Goal: Check status: Check status

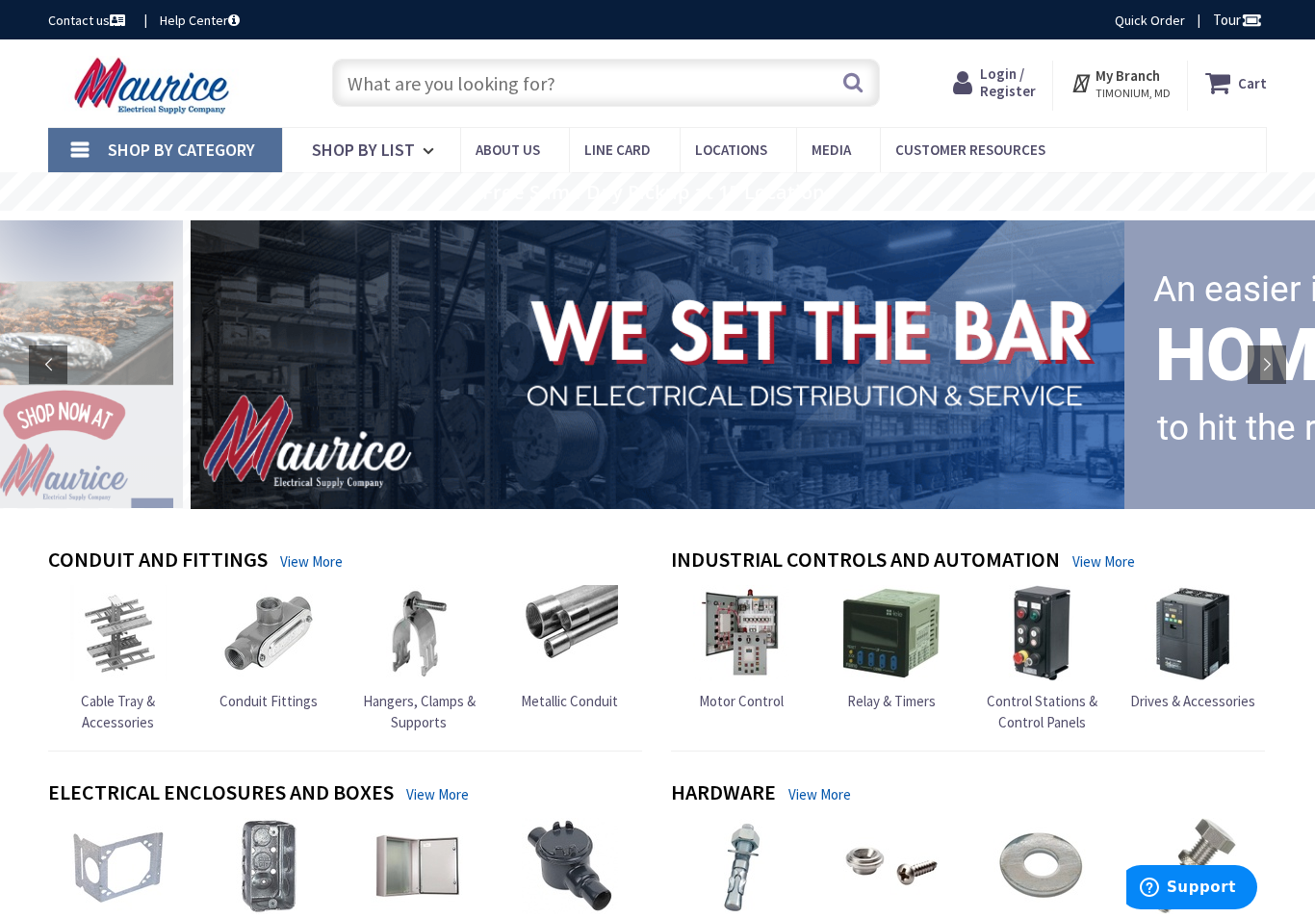
click at [1007, 79] on span "Login / Register" at bounding box center [1008, 82] width 56 height 36
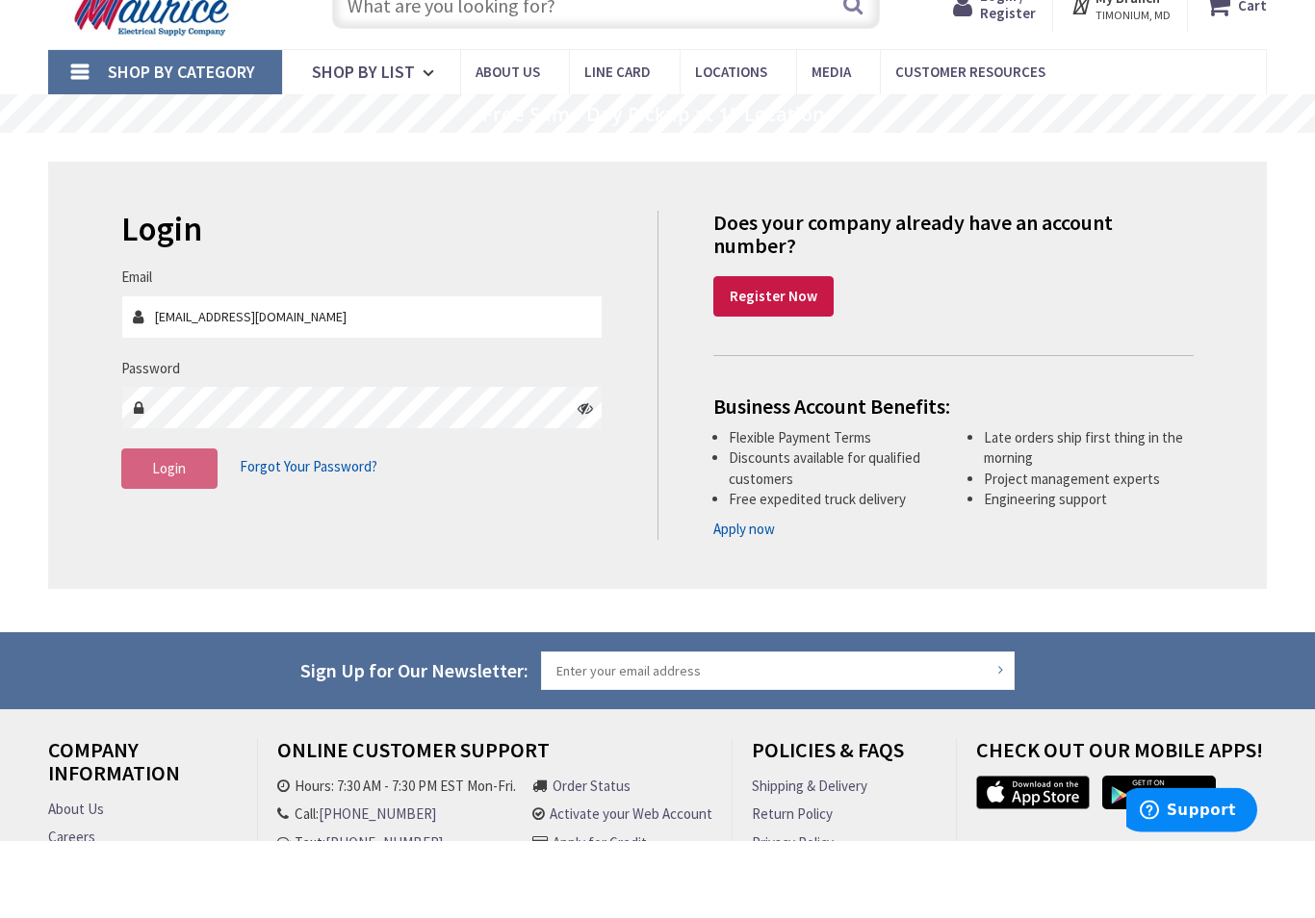
type input "[EMAIL_ADDRESS][DOMAIN_NAME]"
click at [181, 537] on span "Login" at bounding box center [169, 546] width 34 height 18
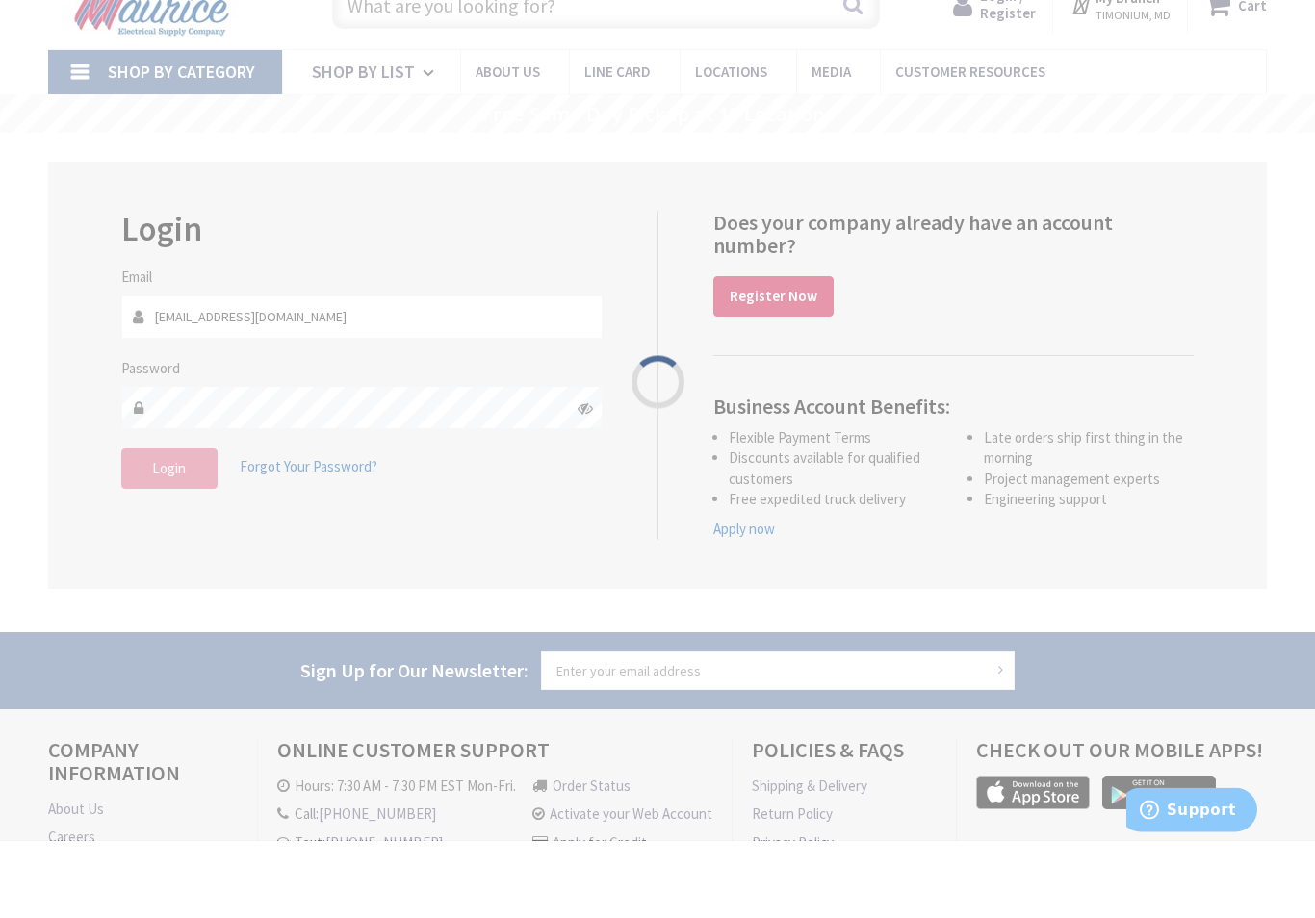
scroll to position [78, 0]
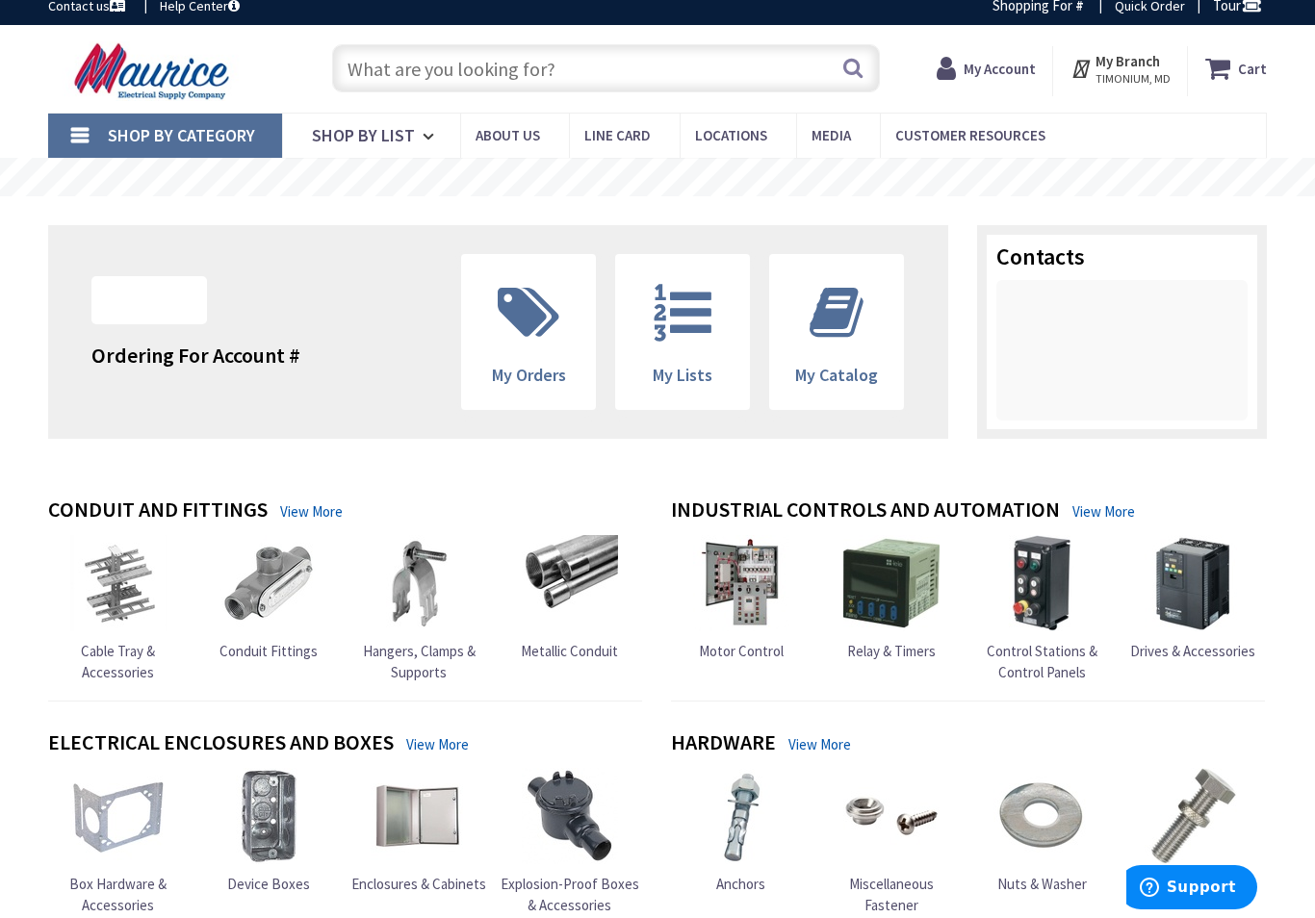
scroll to position [14, 0]
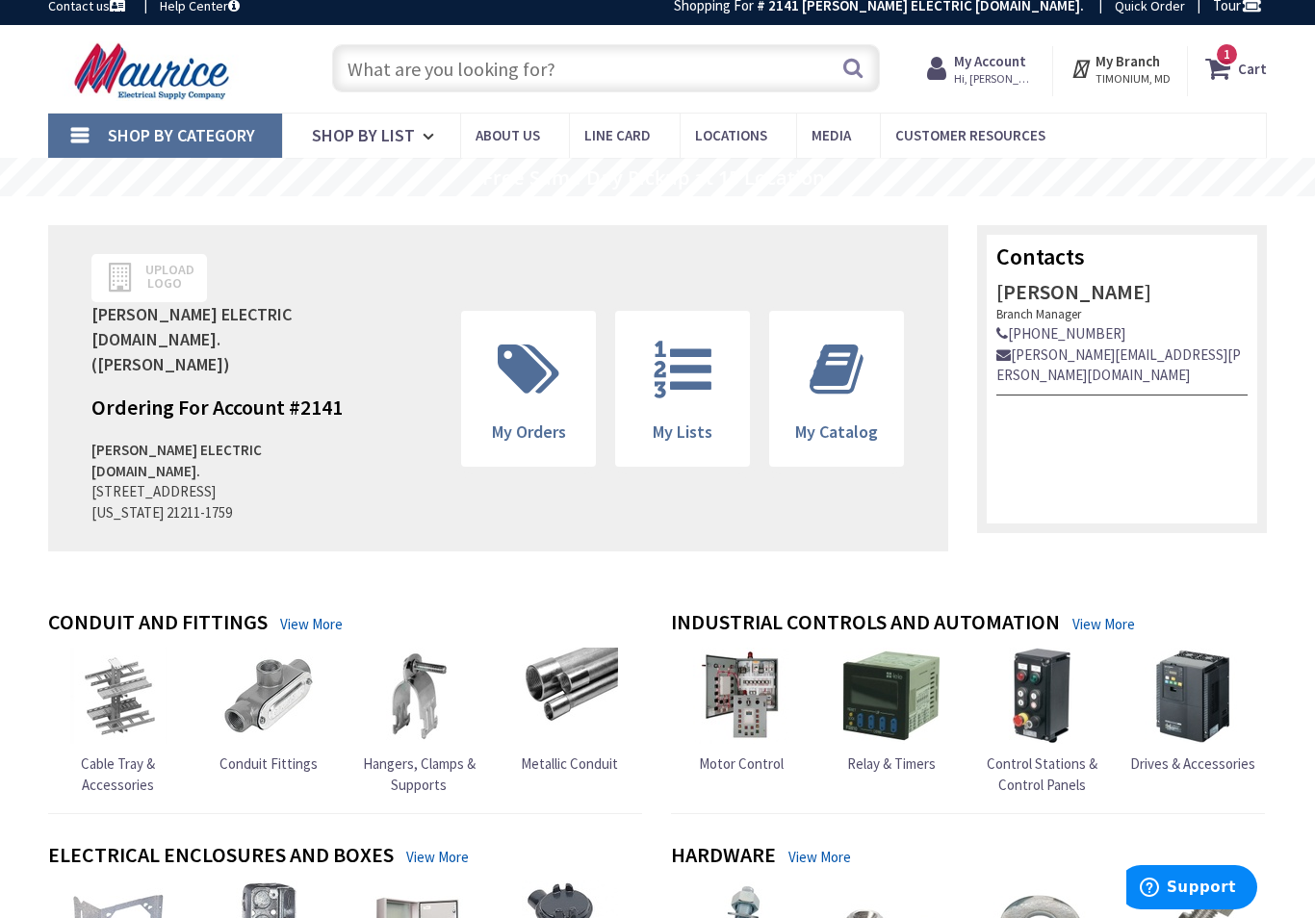
click at [524, 356] on icon at bounding box center [528, 370] width 81 height 58
click at [527, 349] on icon at bounding box center [528, 370] width 81 height 58
click at [528, 345] on icon at bounding box center [528, 370] width 81 height 58
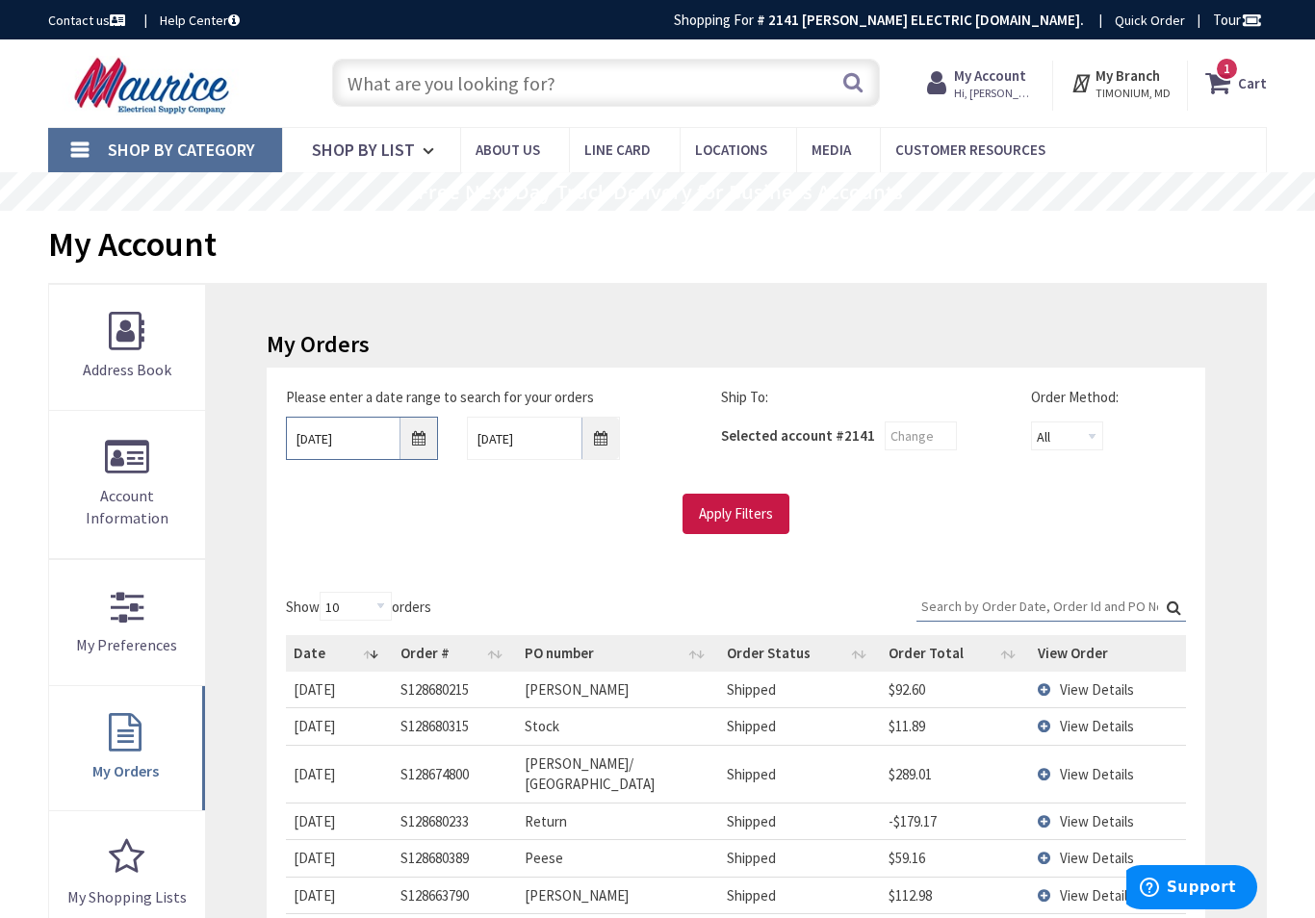
click at [414, 429] on input "8/25/2025" at bounding box center [362, 438] width 153 height 43
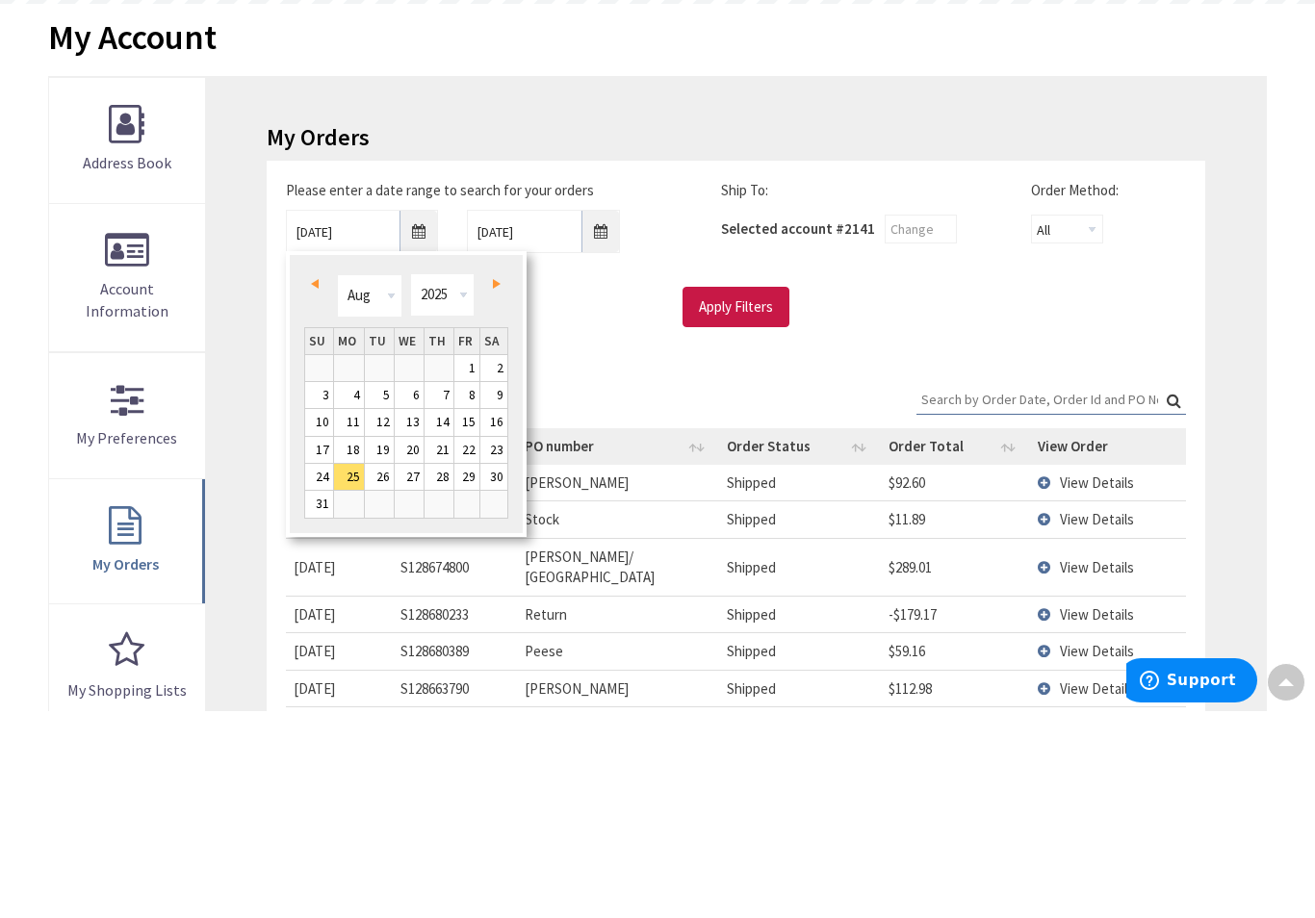
click at [312, 486] on span "Prev" at bounding box center [315, 491] width 8 height 10
click at [318, 486] on span "Prev" at bounding box center [315, 491] width 8 height 10
type input "06/23/2025"
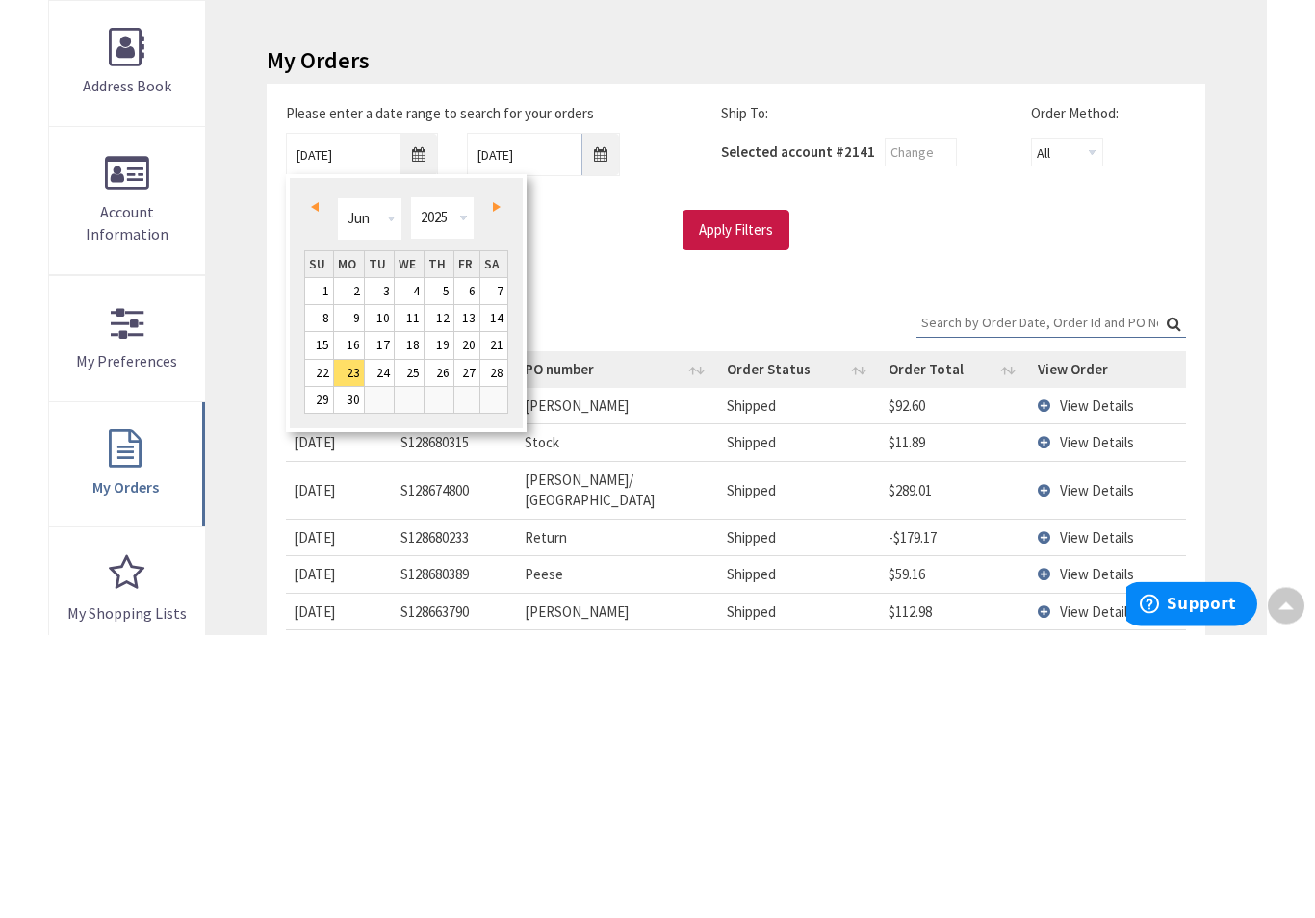
click at [734, 494] on input "Apply Filters" at bounding box center [736, 514] width 107 height 40
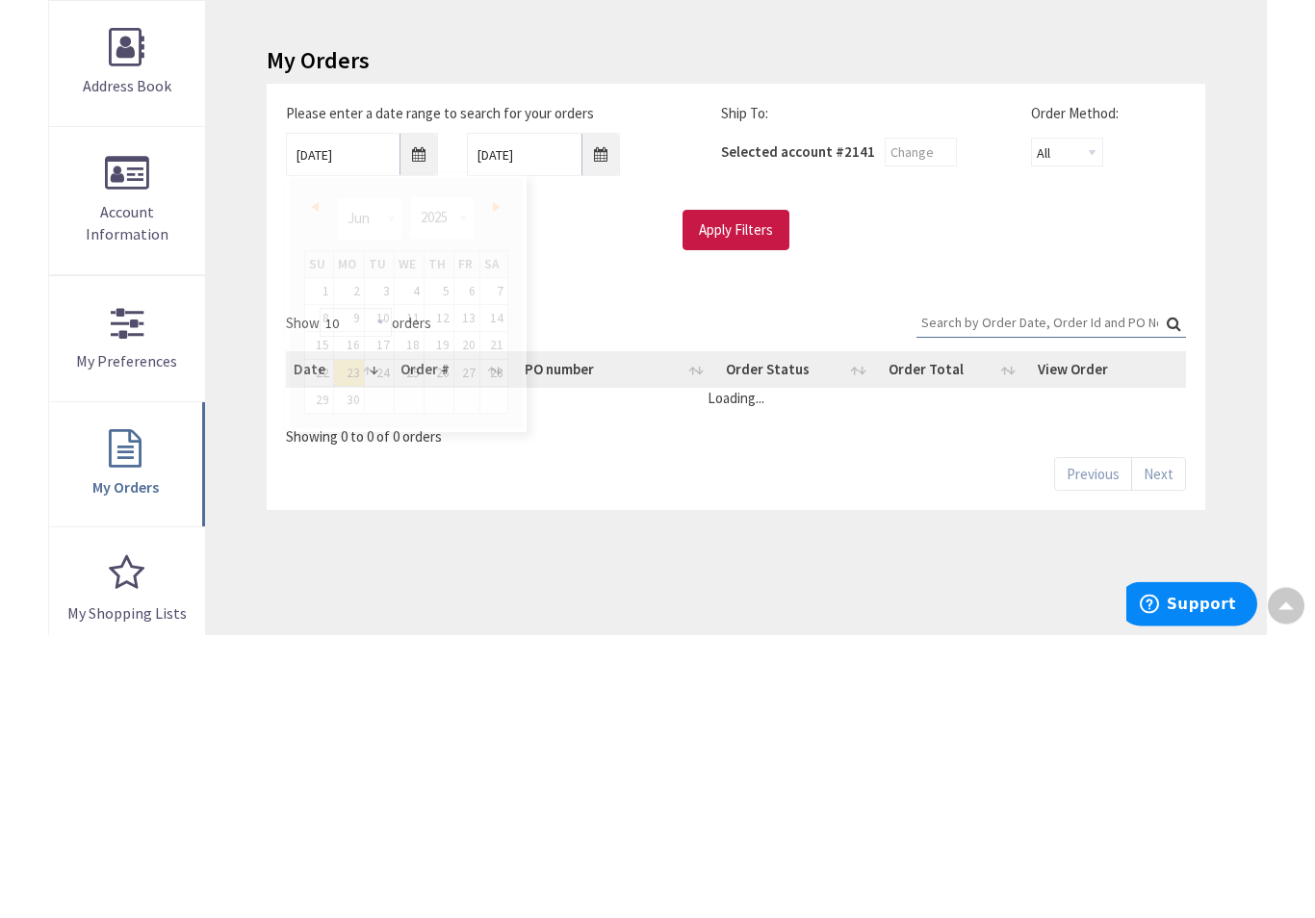
scroll to position [284, 0]
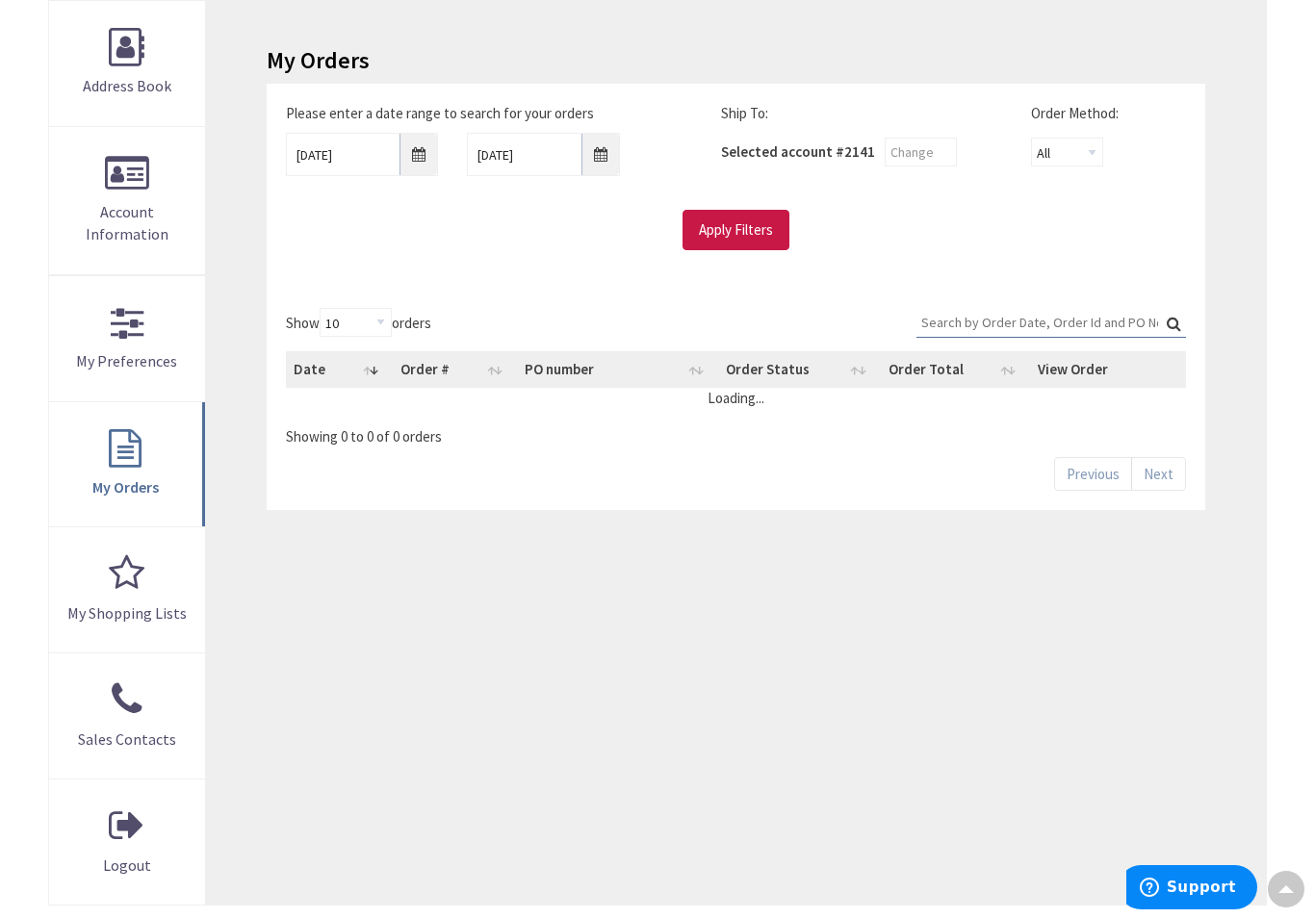
click at [726, 216] on input "Apply Filters" at bounding box center [736, 230] width 107 height 40
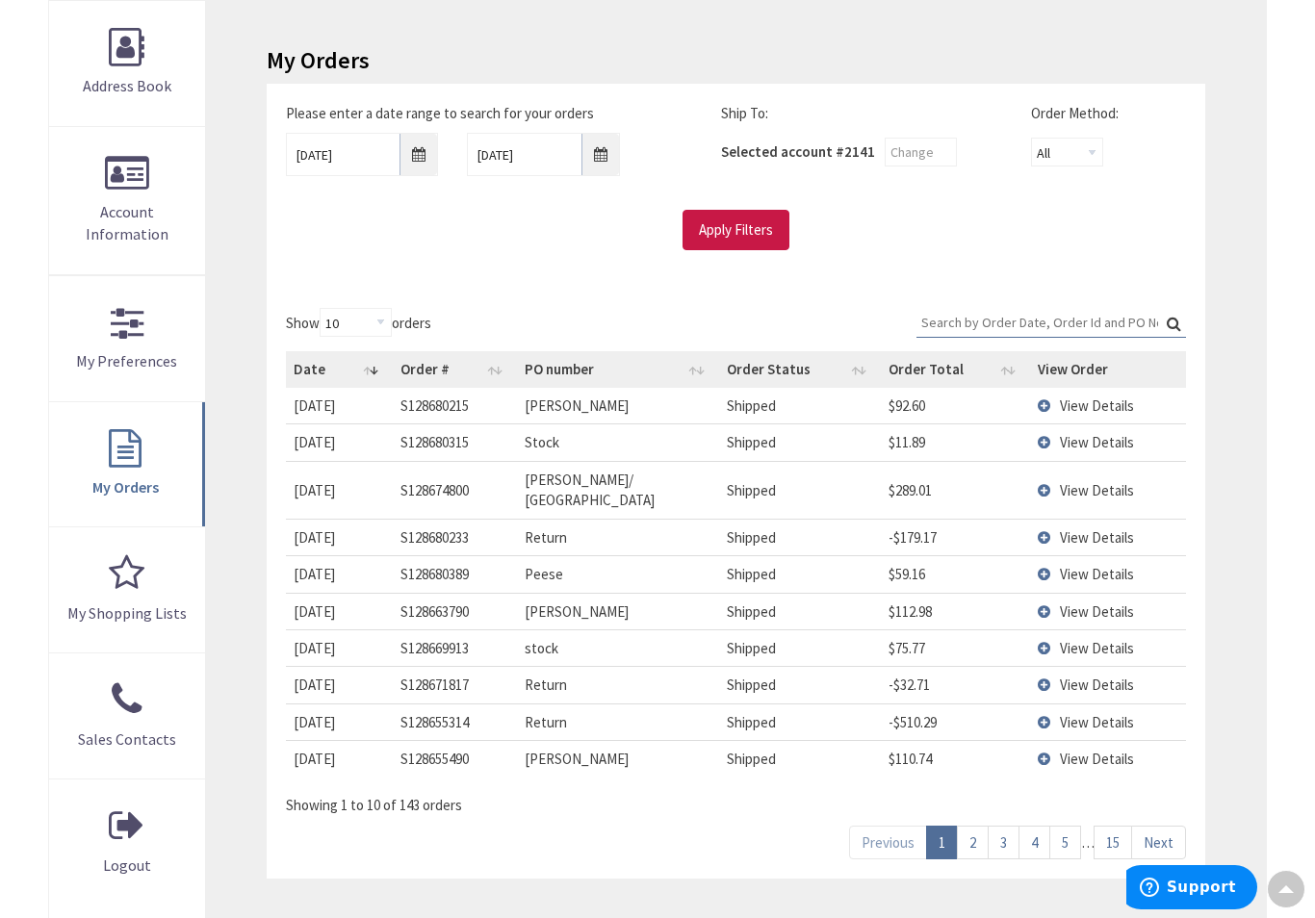
click at [1176, 826] on link "Next" at bounding box center [1158, 843] width 55 height 34
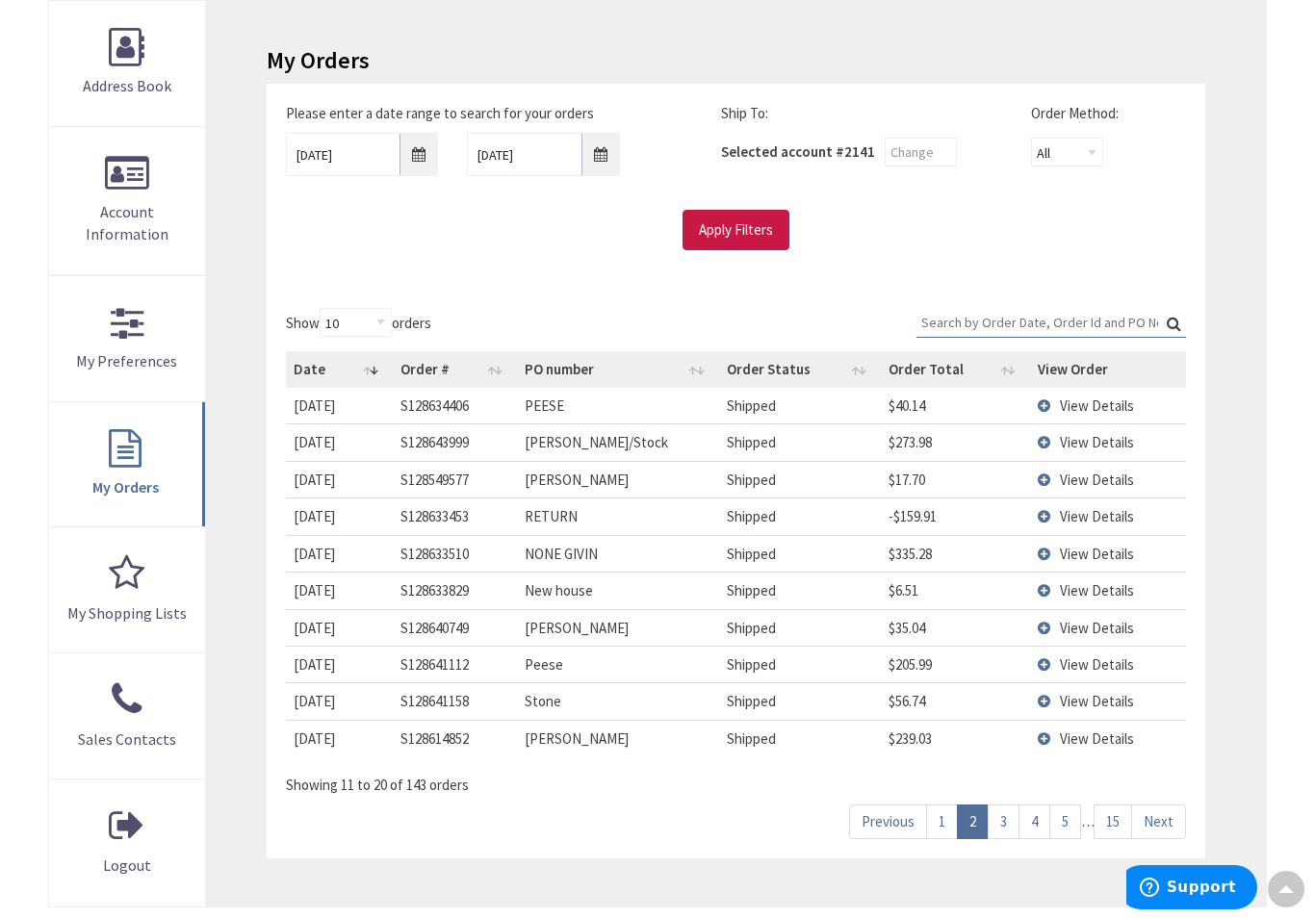
click at [1163, 811] on link "Next" at bounding box center [1158, 822] width 55 height 34
click at [1067, 810] on link "5" at bounding box center [1065, 822] width 32 height 34
click at [1002, 805] on link "4" at bounding box center [1004, 822] width 32 height 34
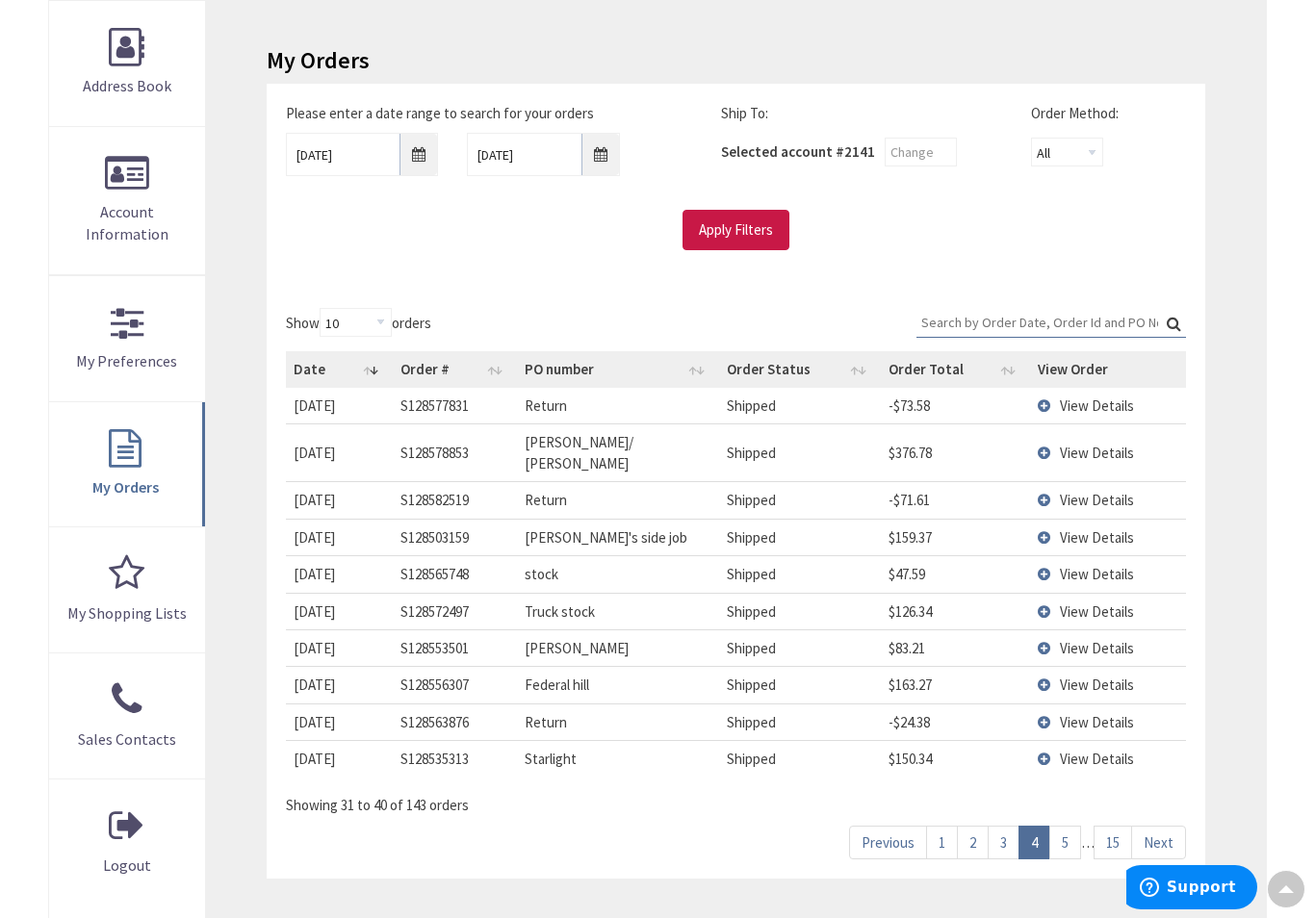
click at [1003, 826] on link "3" at bounding box center [1004, 843] width 32 height 34
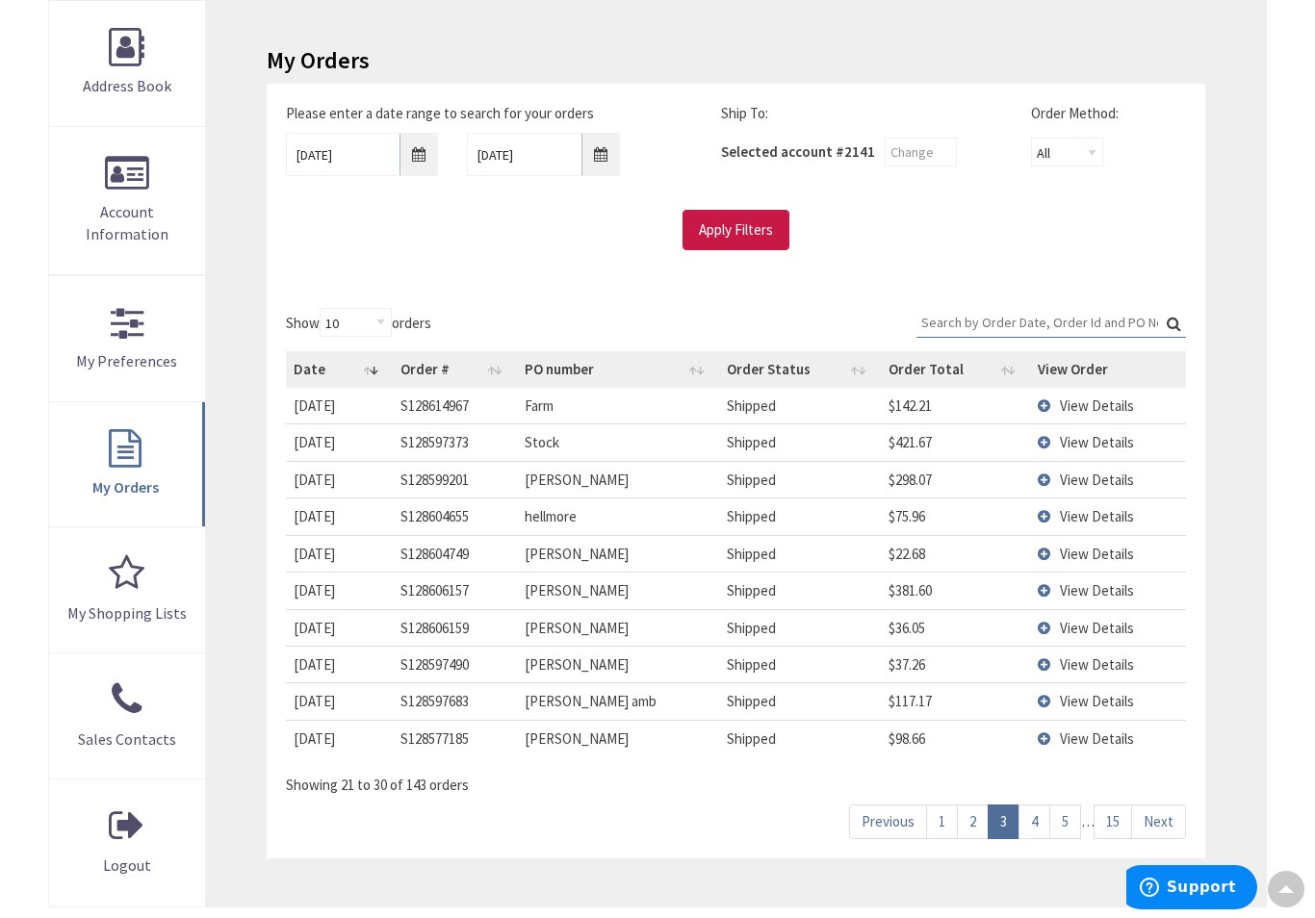
click at [1109, 813] on link "15" at bounding box center [1113, 822] width 39 height 34
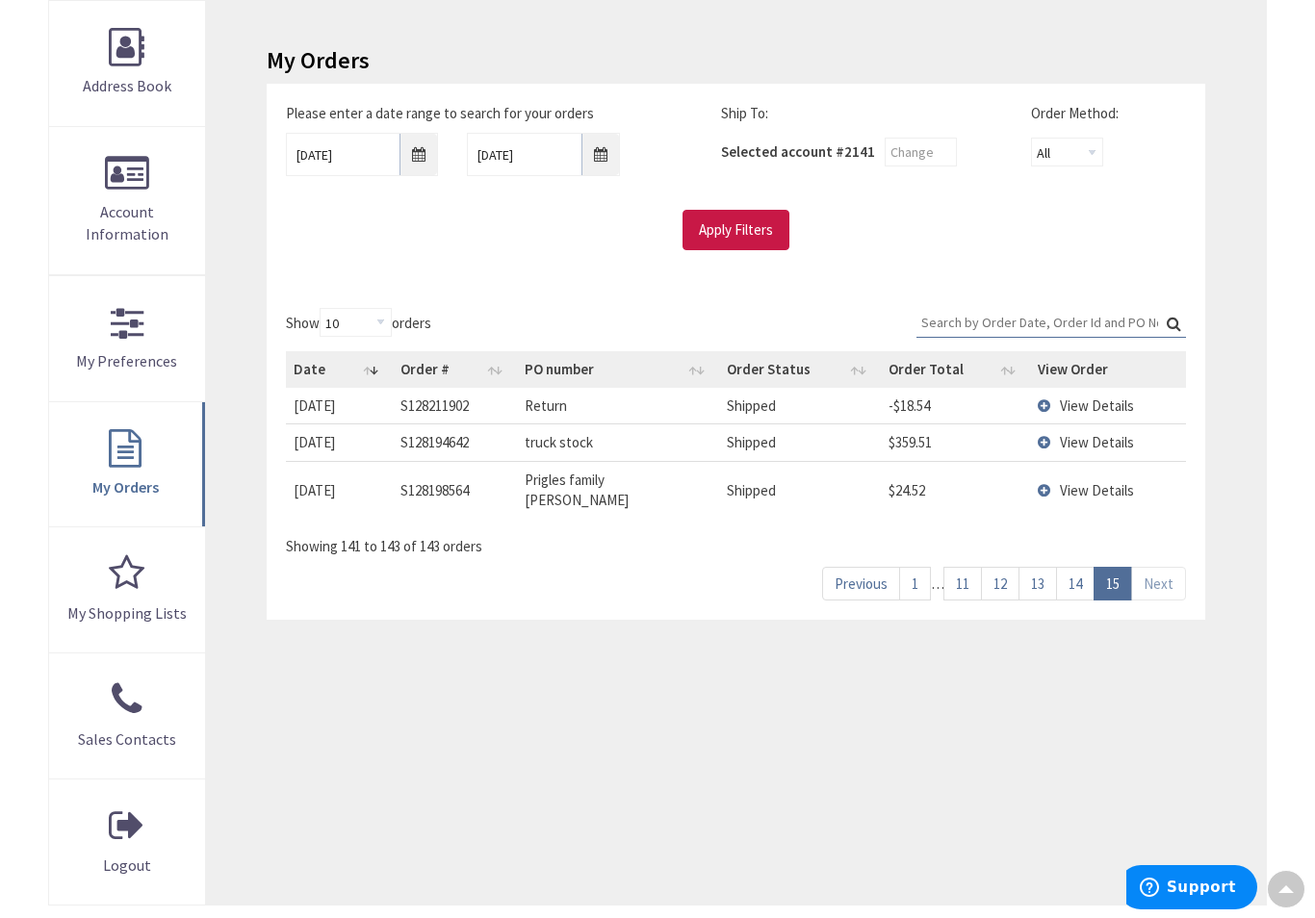
click at [1076, 567] on link "14" at bounding box center [1075, 584] width 39 height 34
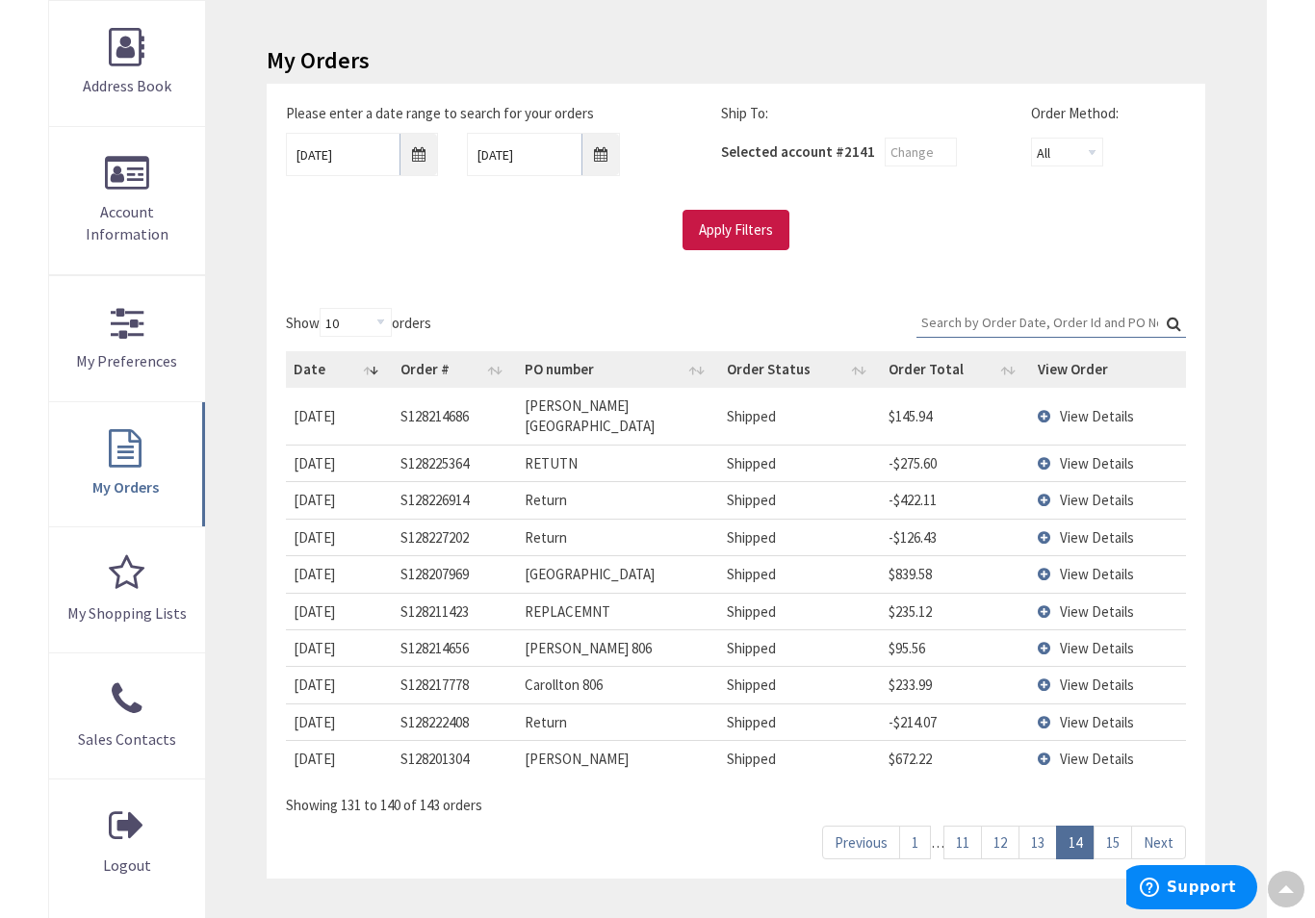
click at [1028, 826] on link "13" at bounding box center [1037, 843] width 39 height 34
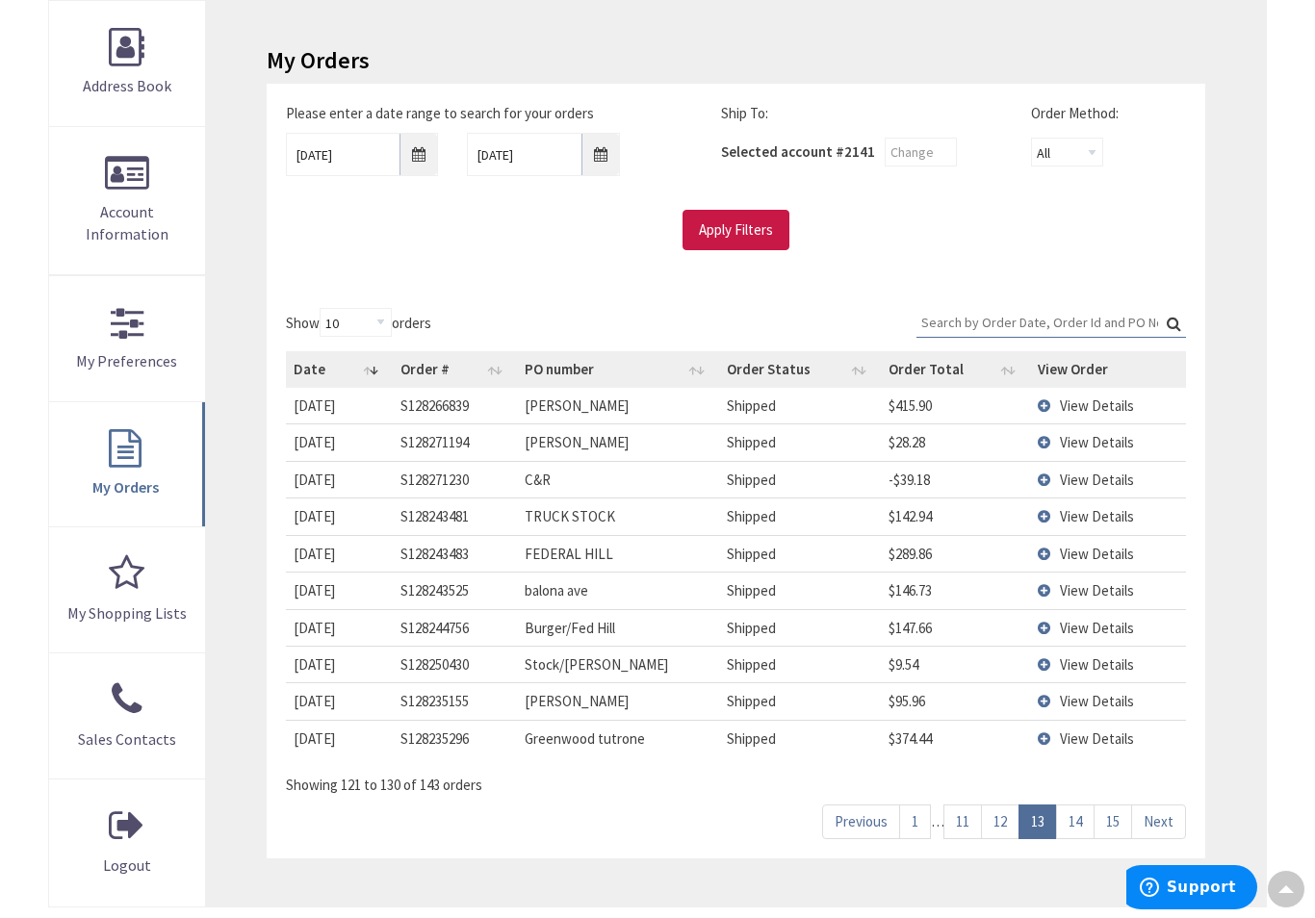
click at [998, 810] on link "12" at bounding box center [1000, 822] width 39 height 34
click at [963, 808] on link "11" at bounding box center [962, 822] width 39 height 34
click at [982, 808] on link "10" at bounding box center [986, 822] width 39 height 34
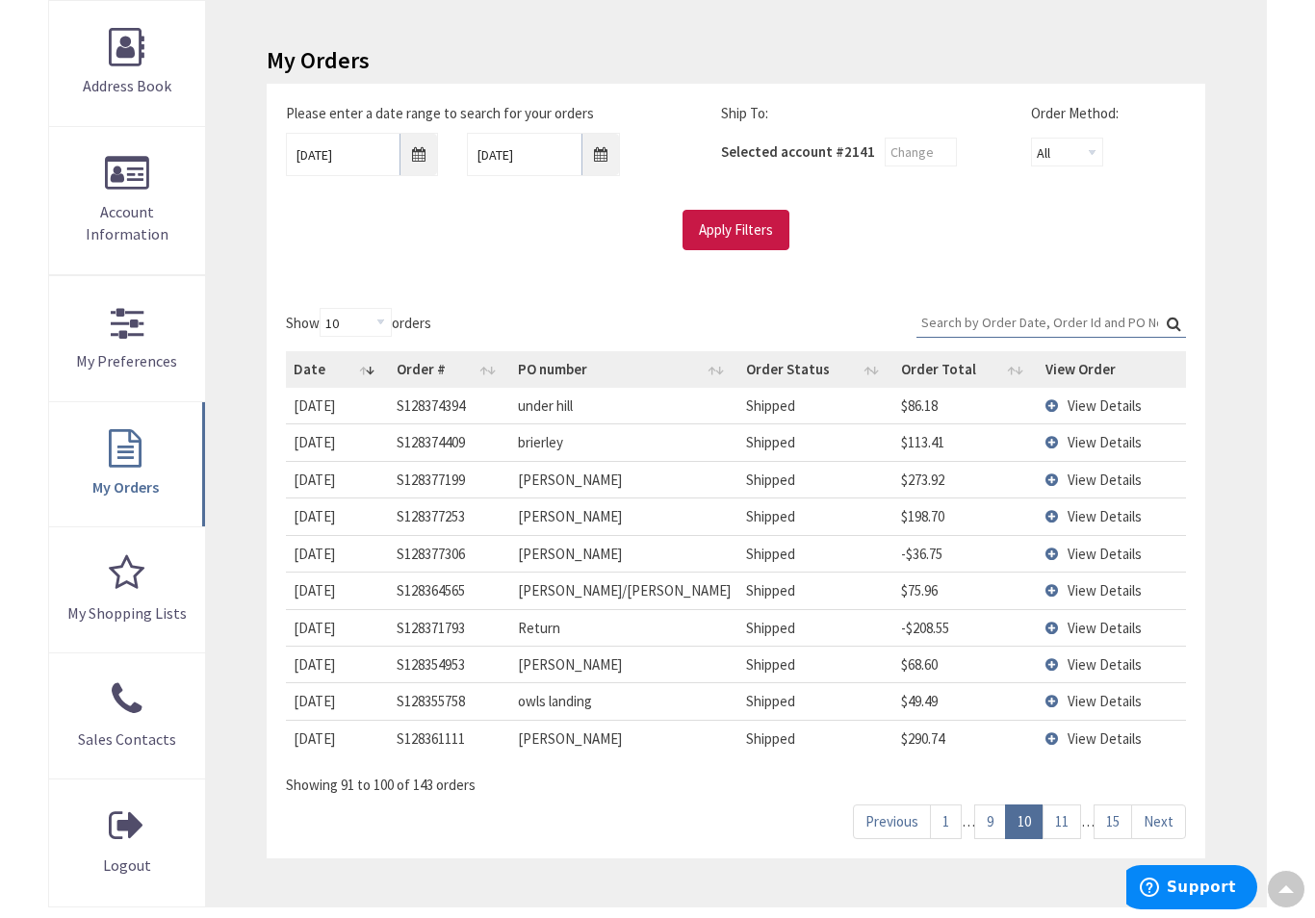
click at [986, 806] on link "9" at bounding box center [990, 822] width 32 height 34
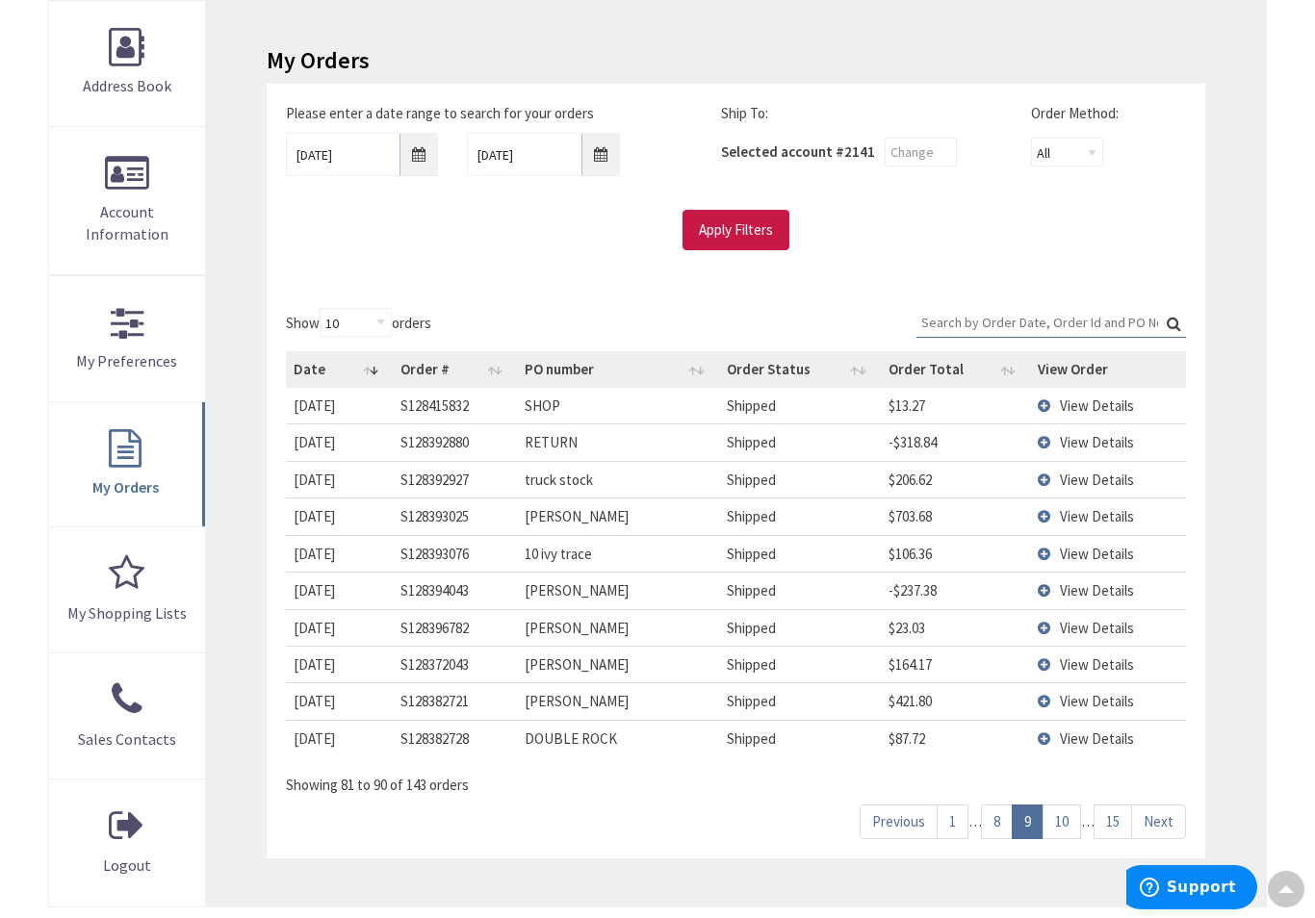
click at [984, 805] on link "8" at bounding box center [997, 822] width 32 height 34
click at [1004, 810] on link "7" at bounding box center [1004, 822] width 32 height 34
click at [1064, 730] on span "View Details" at bounding box center [1097, 739] width 74 height 18
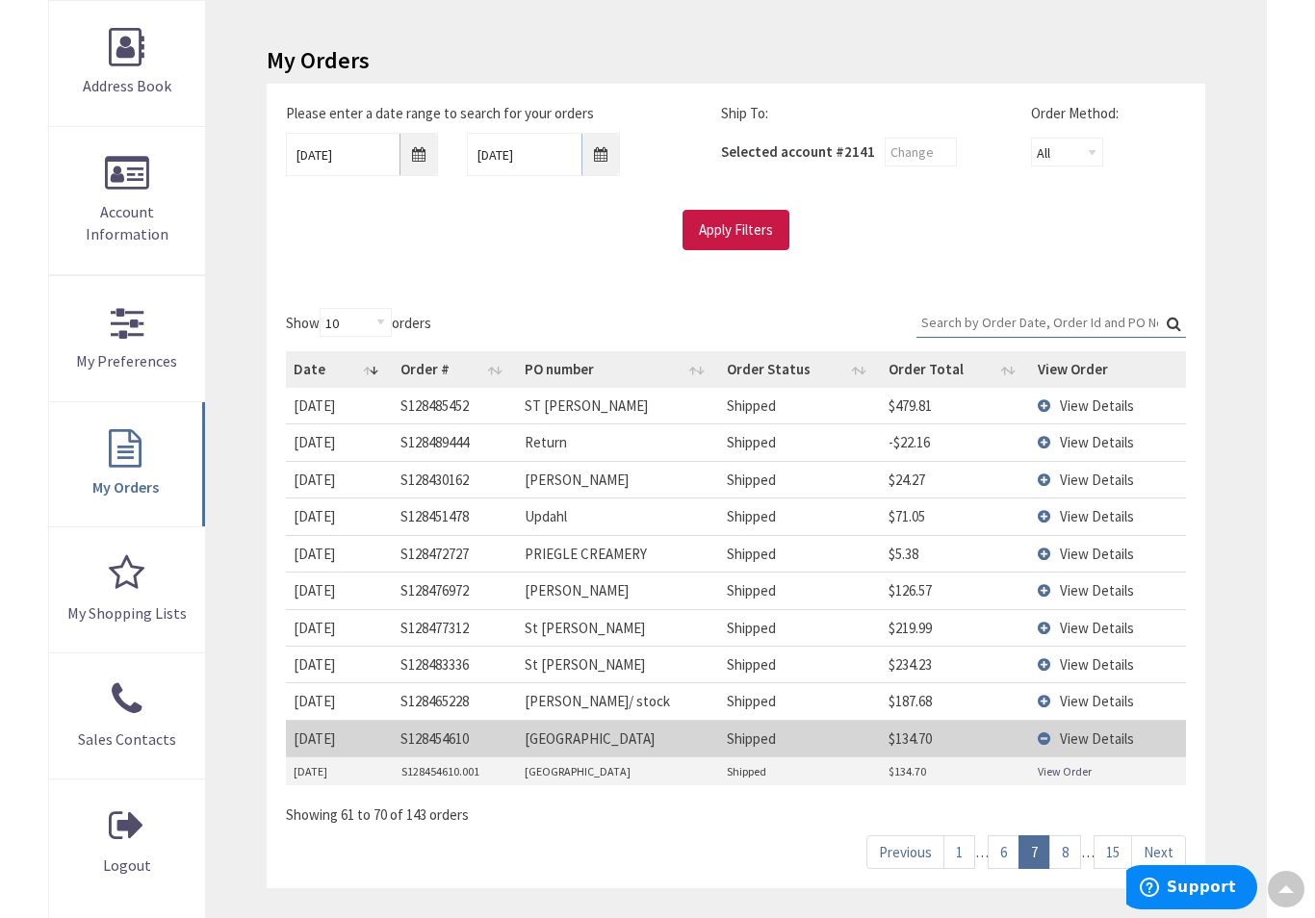
click at [1047, 763] on link "View Order" at bounding box center [1065, 771] width 54 height 16
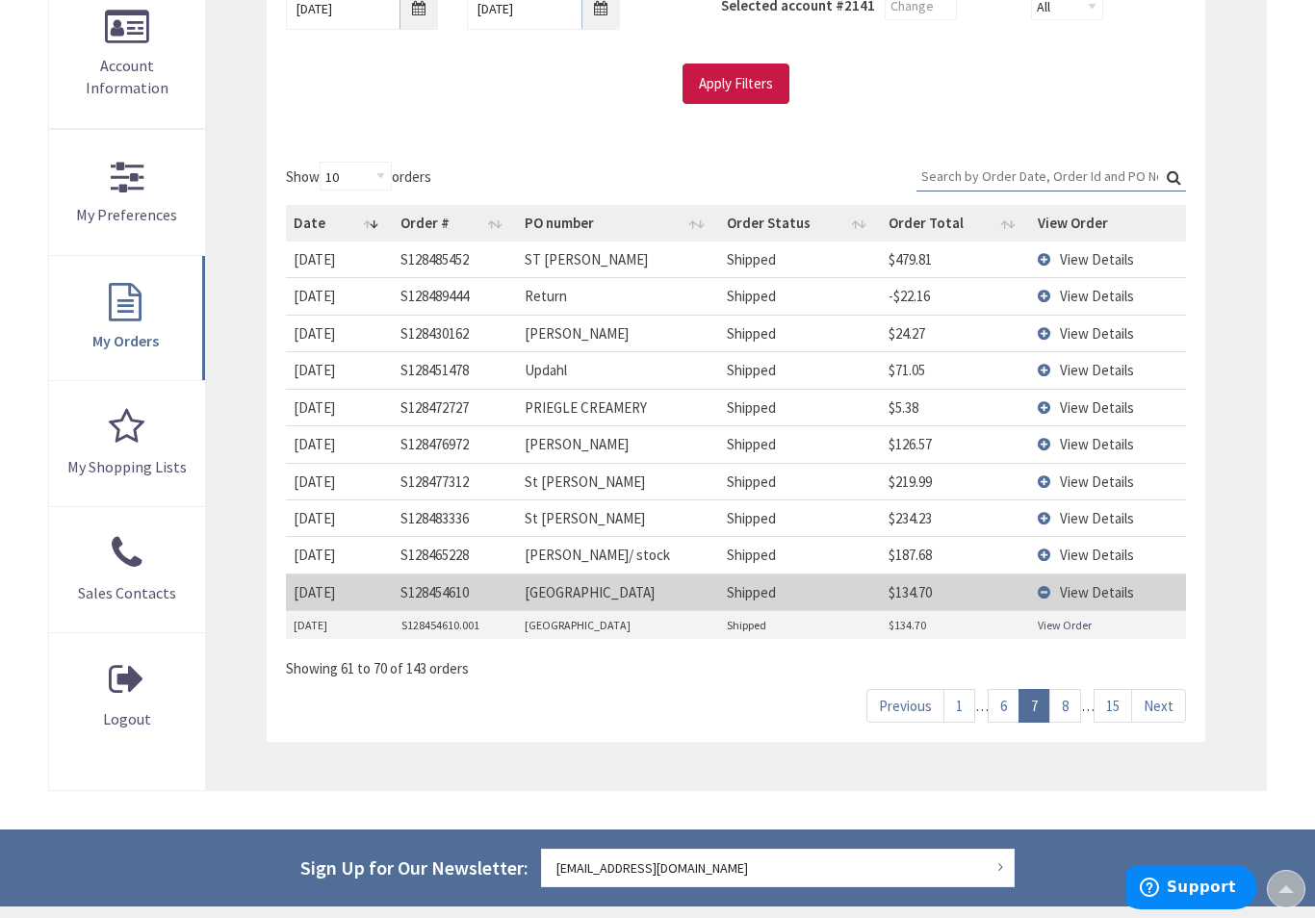
scroll to position [433, 0]
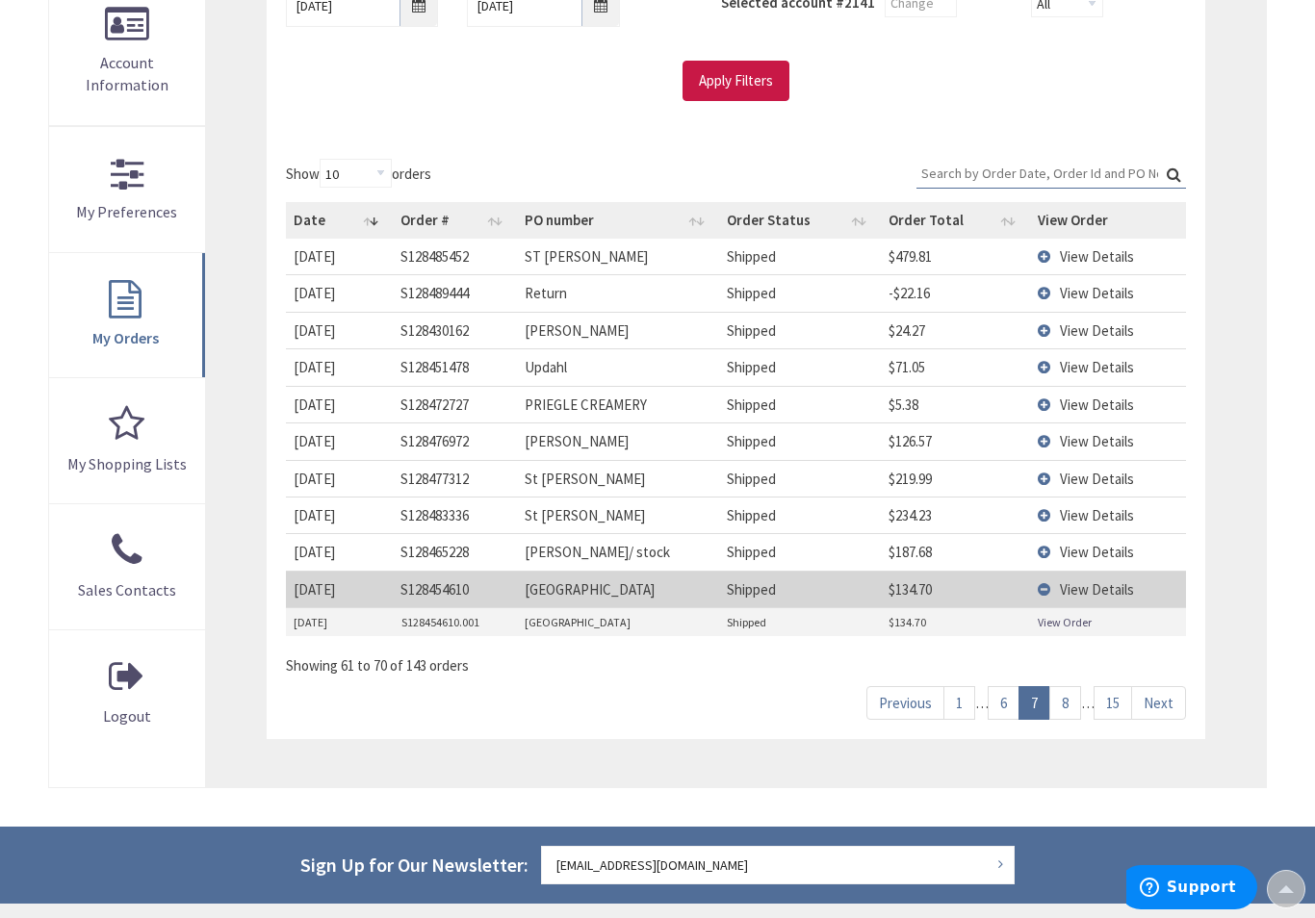
click at [1061, 686] on link "8" at bounding box center [1065, 703] width 32 height 34
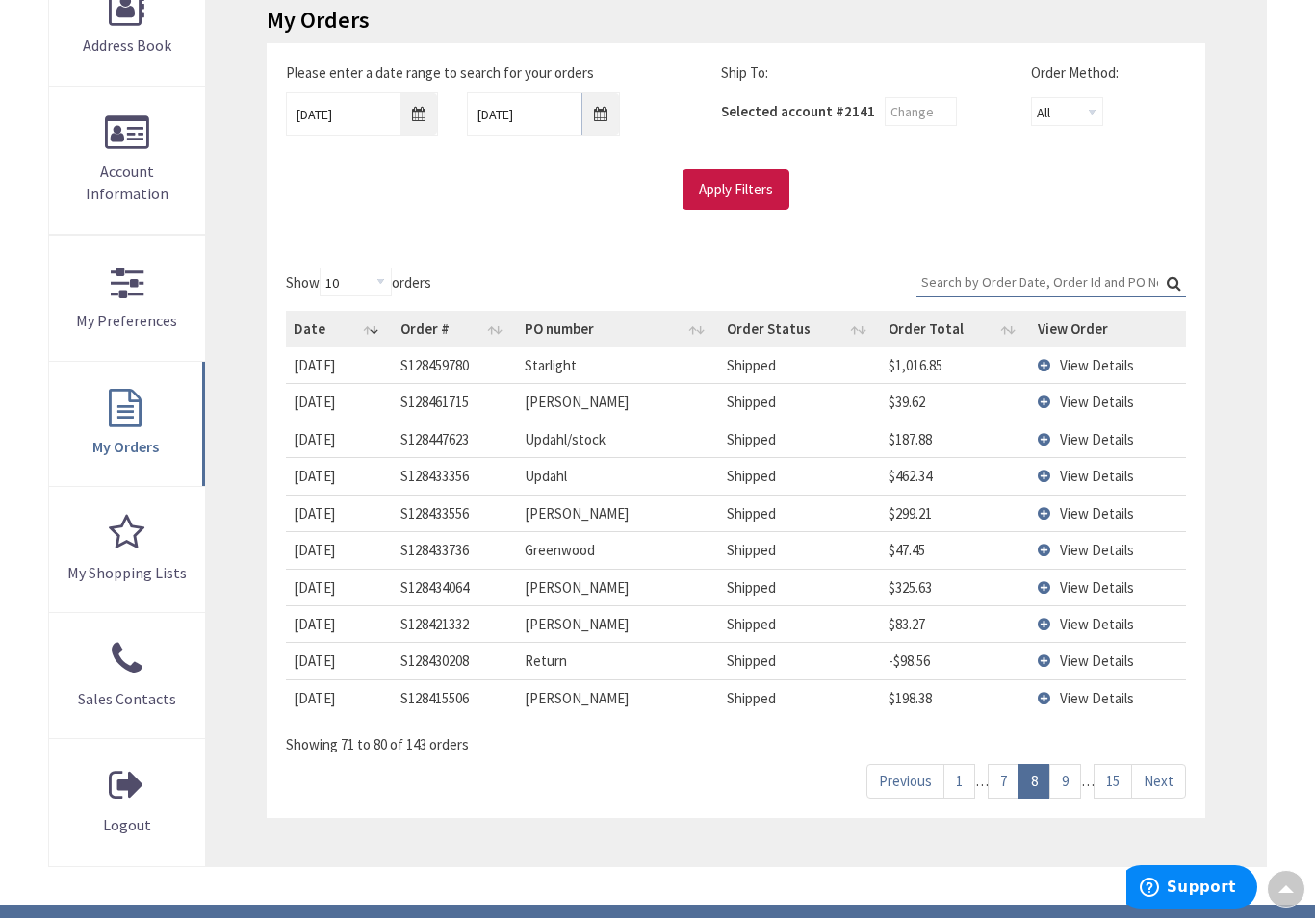
scroll to position [313, 0]
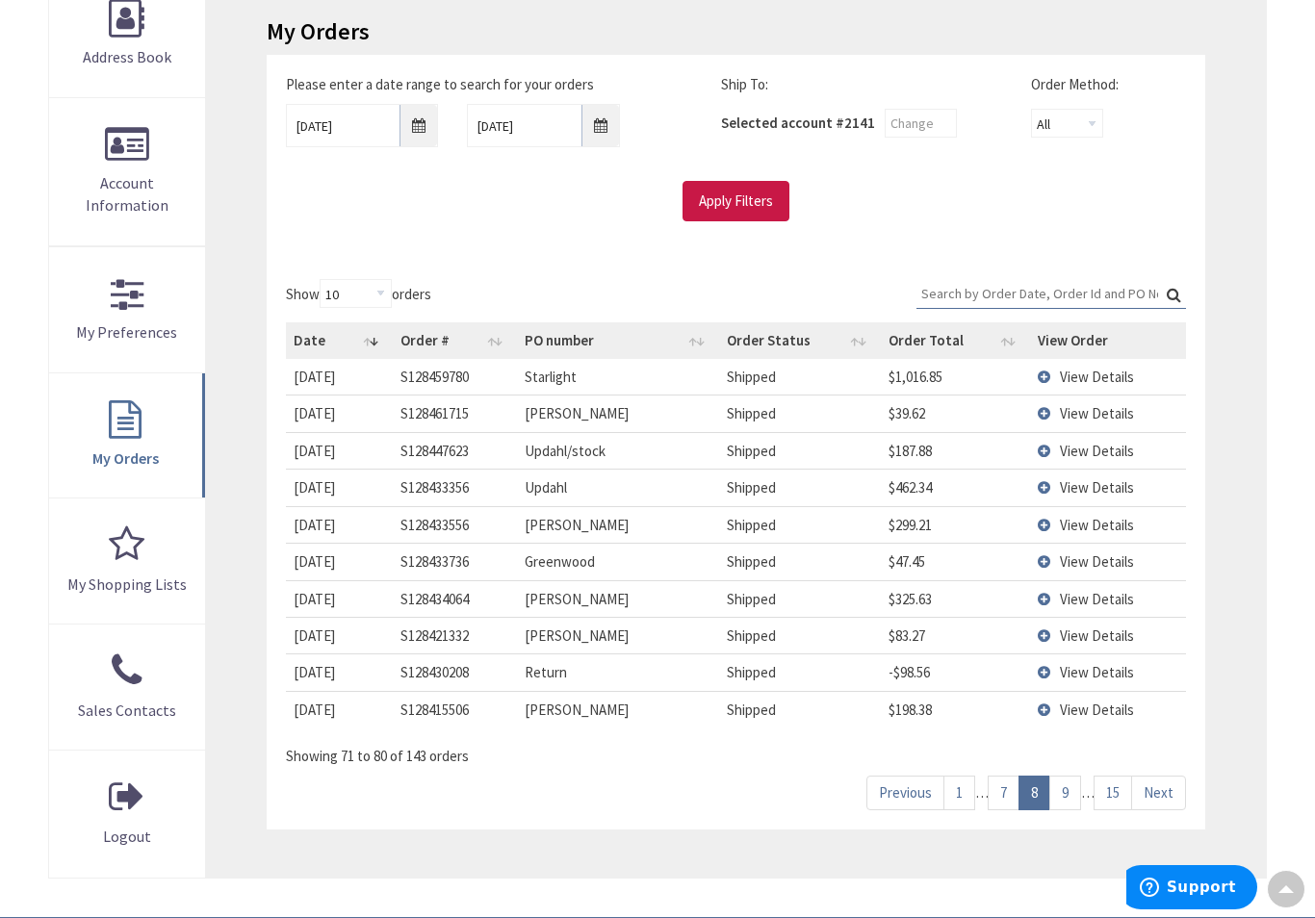
click at [1079, 368] on span "View Details" at bounding box center [1097, 377] width 74 height 18
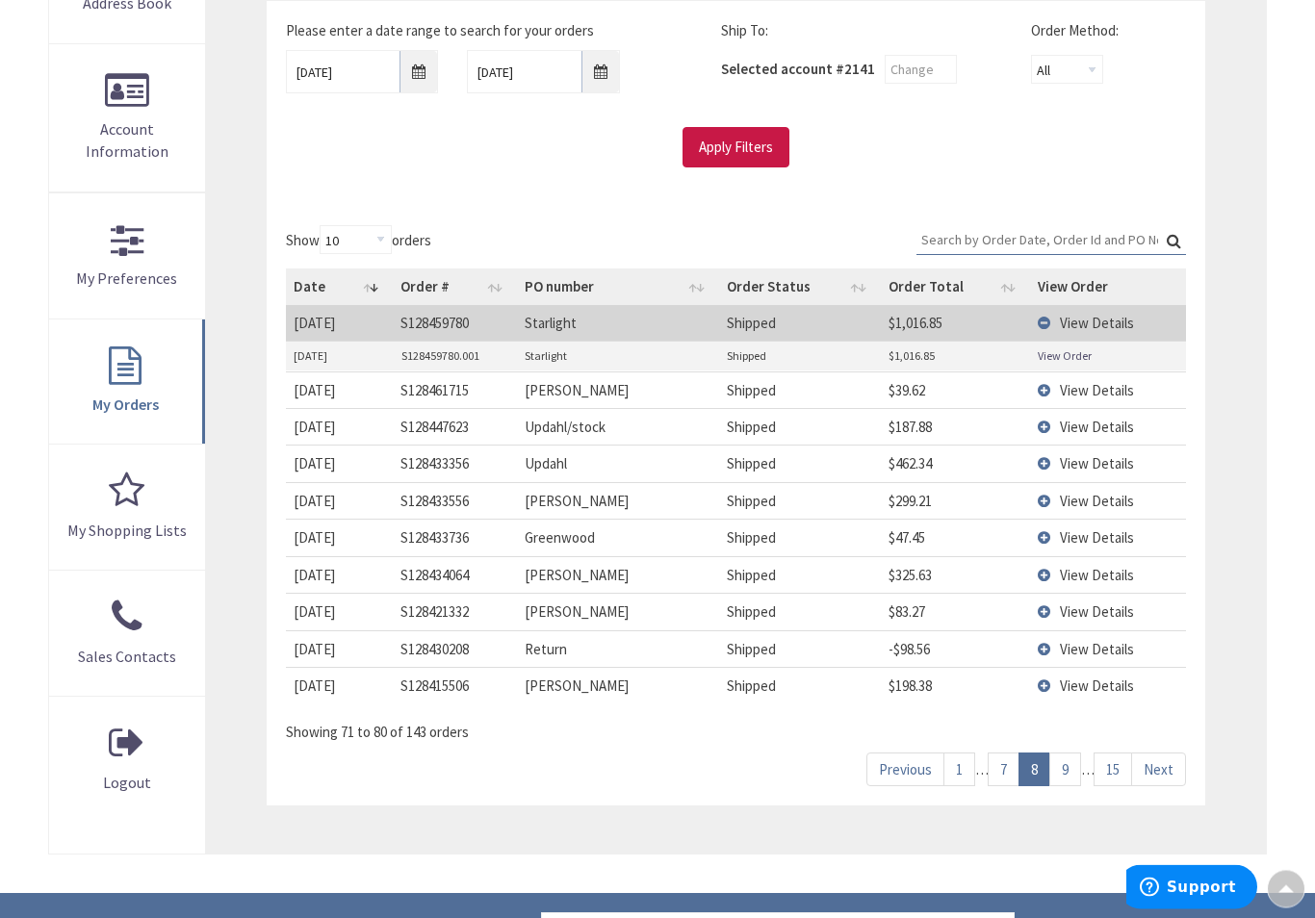
scroll to position [367, 0]
click at [1052, 351] on link "View Order" at bounding box center [1065, 356] width 54 height 16
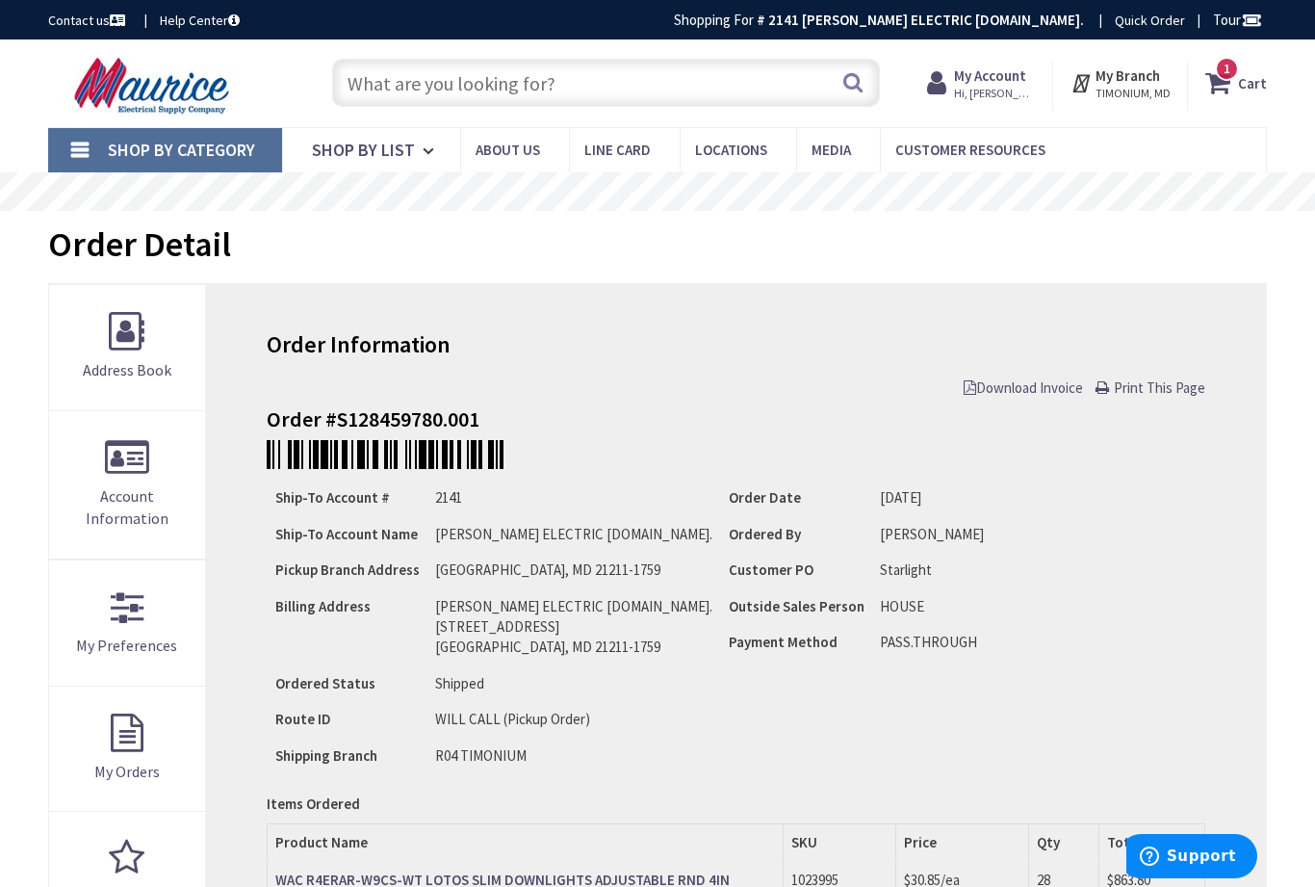
click at [433, 104] on input "text" at bounding box center [606, 83] width 548 height 48
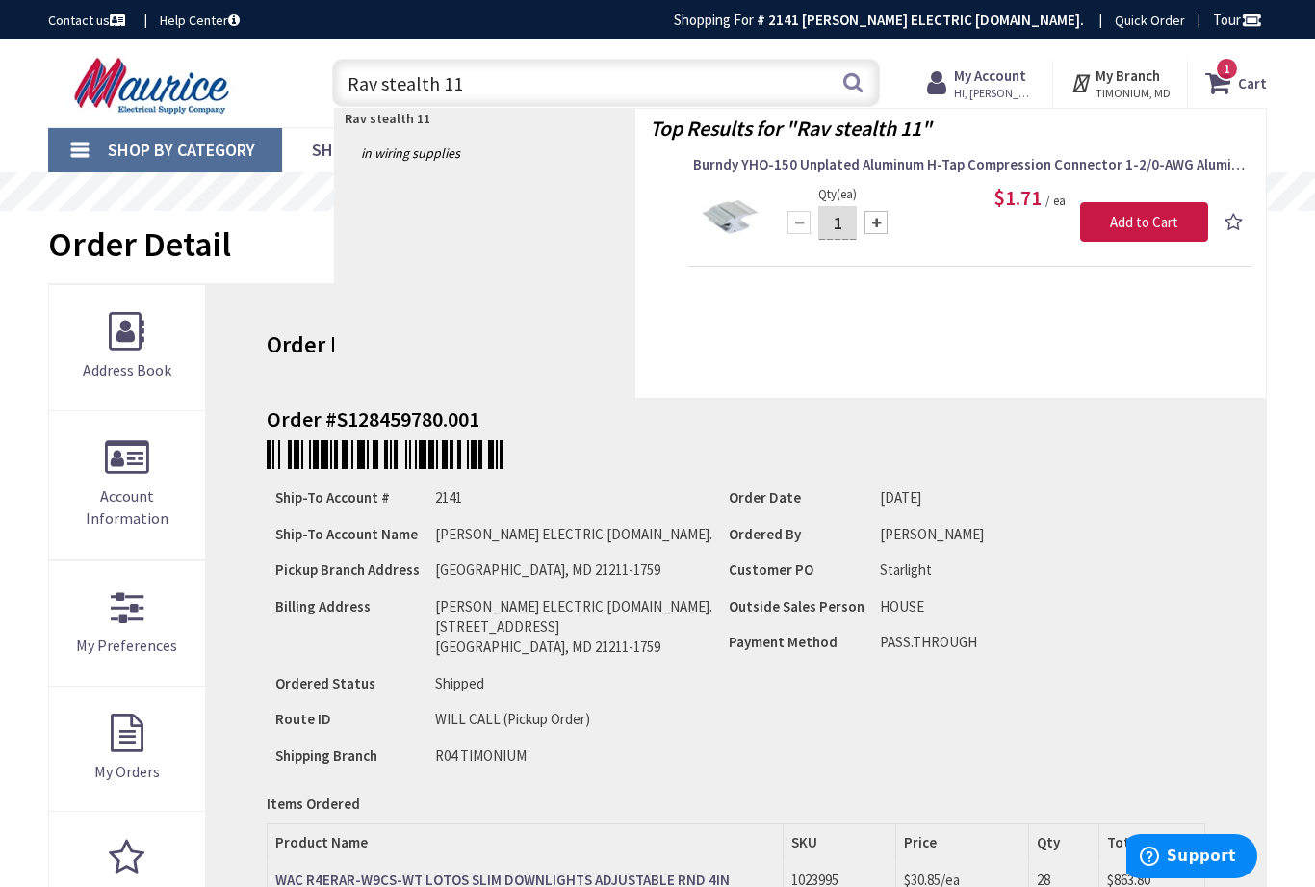
type input "Rav stealth 110"
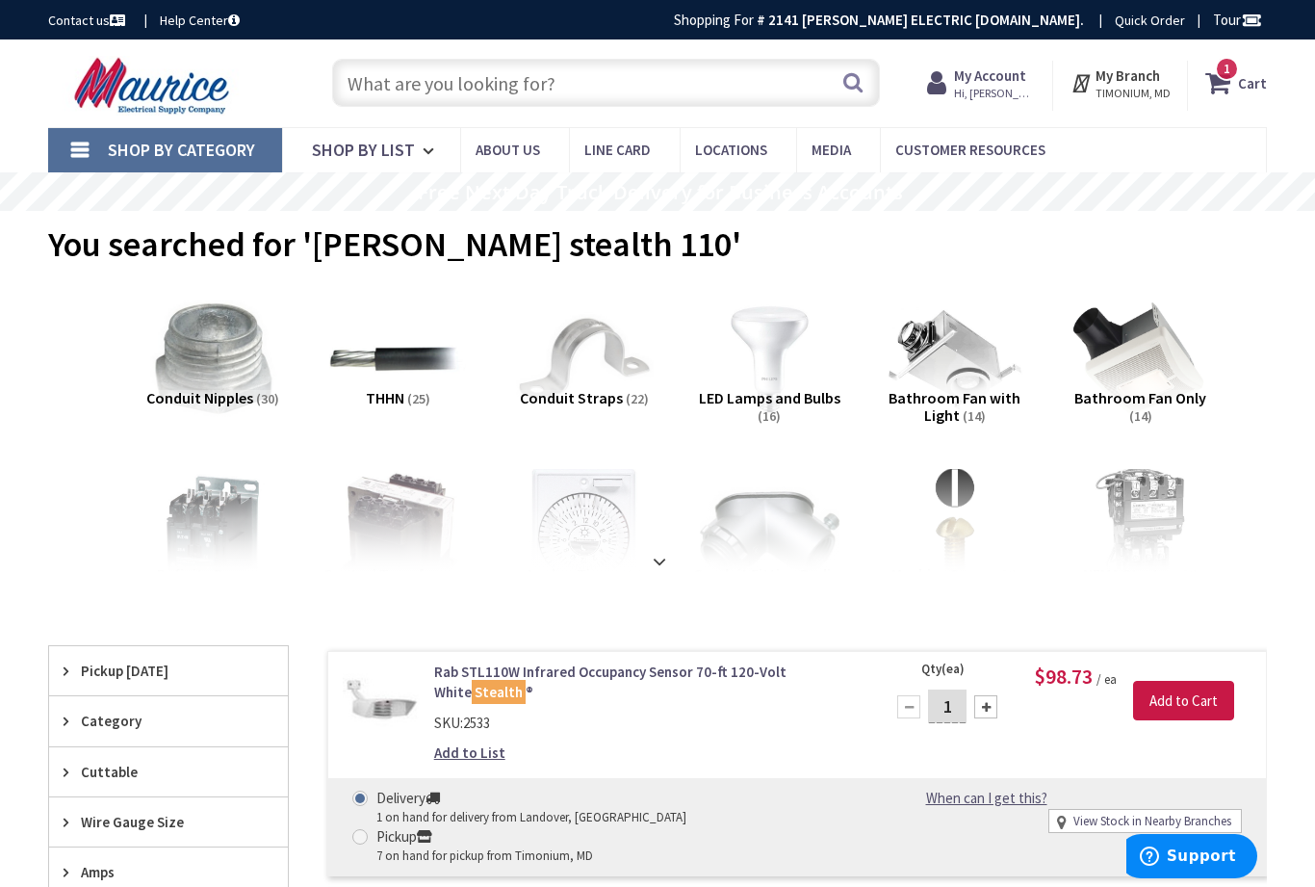
click at [366, 90] on input "text" at bounding box center [606, 83] width 548 height 48
click at [369, 99] on input "text" at bounding box center [606, 83] width 548 height 48
click at [359, 84] on input "text" at bounding box center [606, 83] width 548 height 48
click at [365, 72] on input "text" at bounding box center [606, 83] width 548 height 48
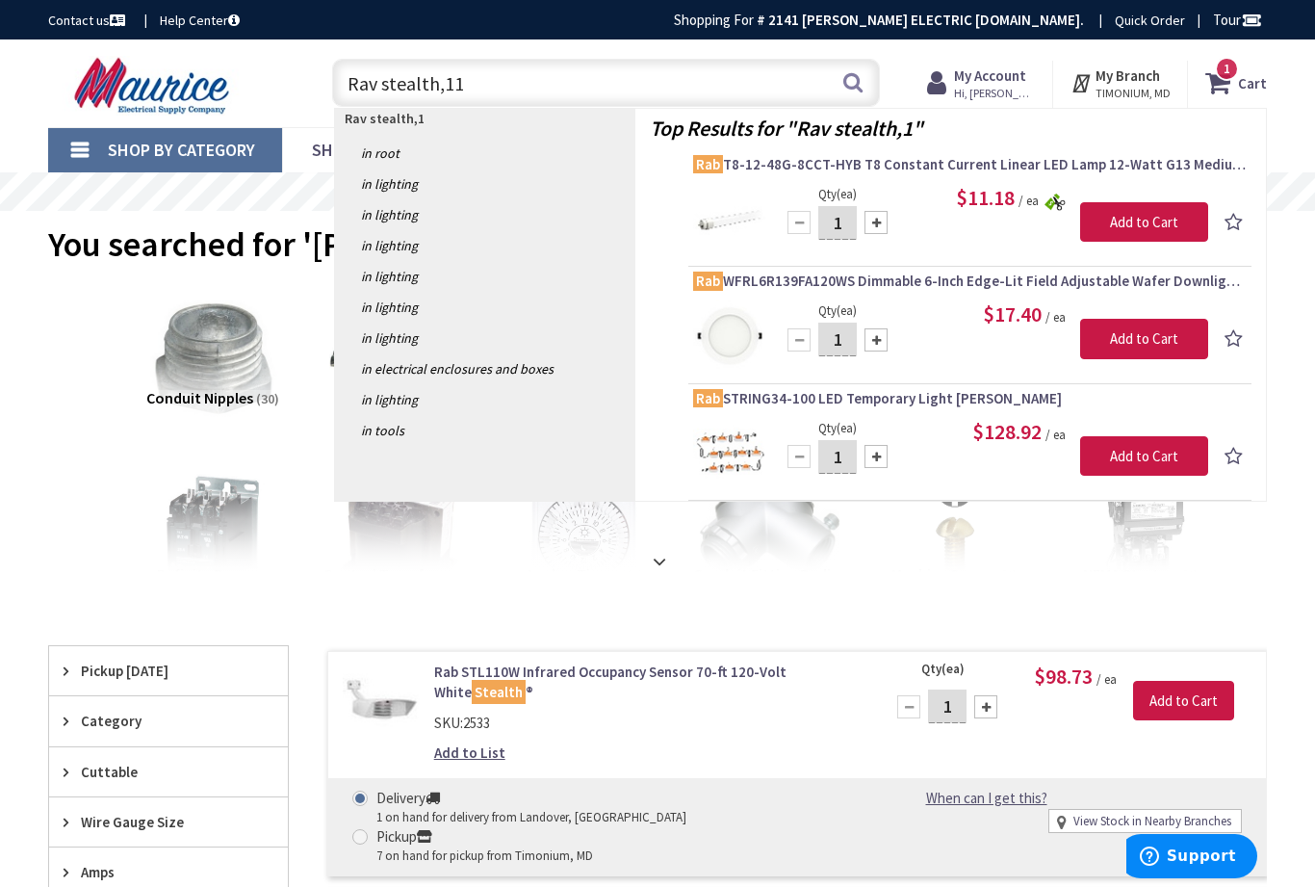
type input "Rav stealth,110"
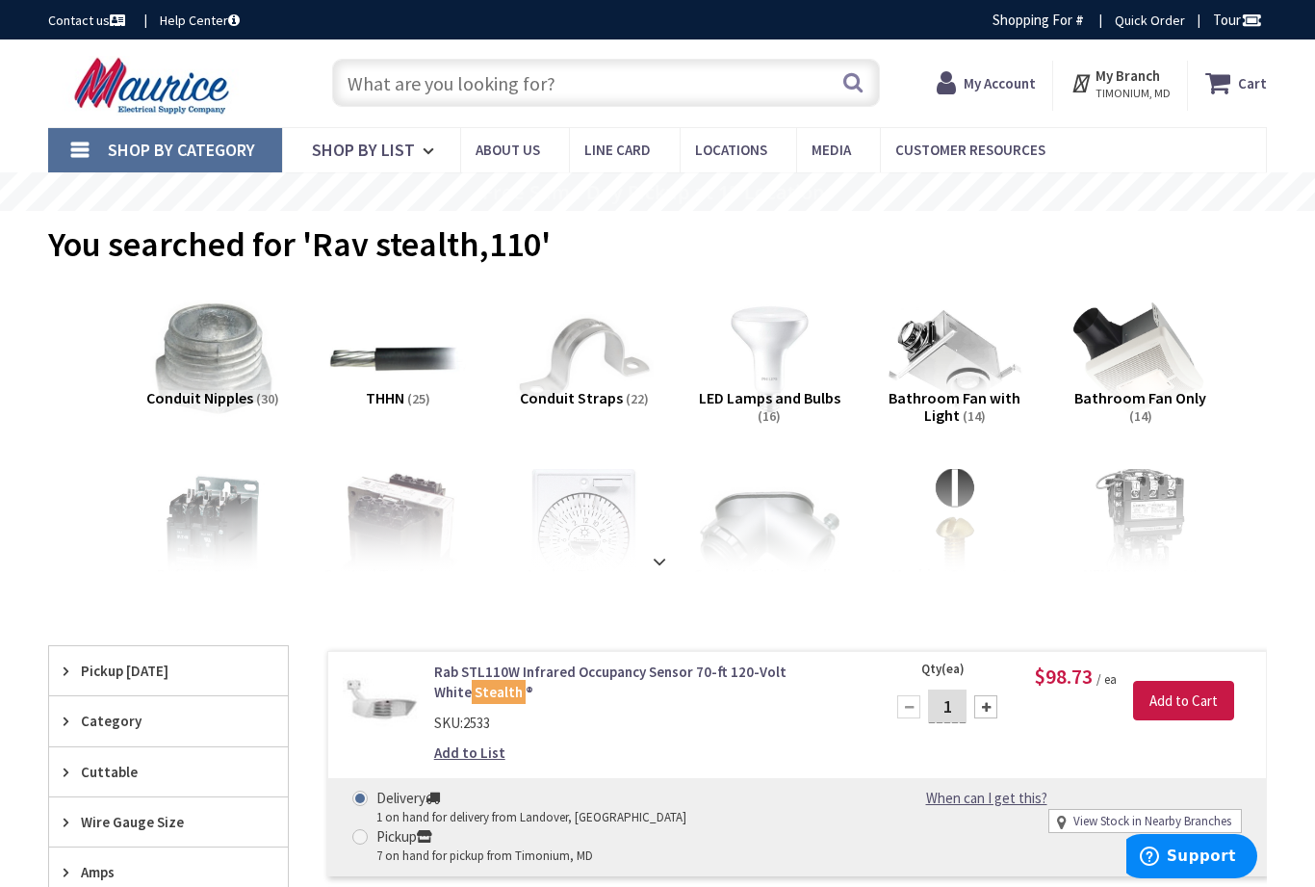
click at [380, 84] on input "text" at bounding box center [606, 83] width 548 height 48
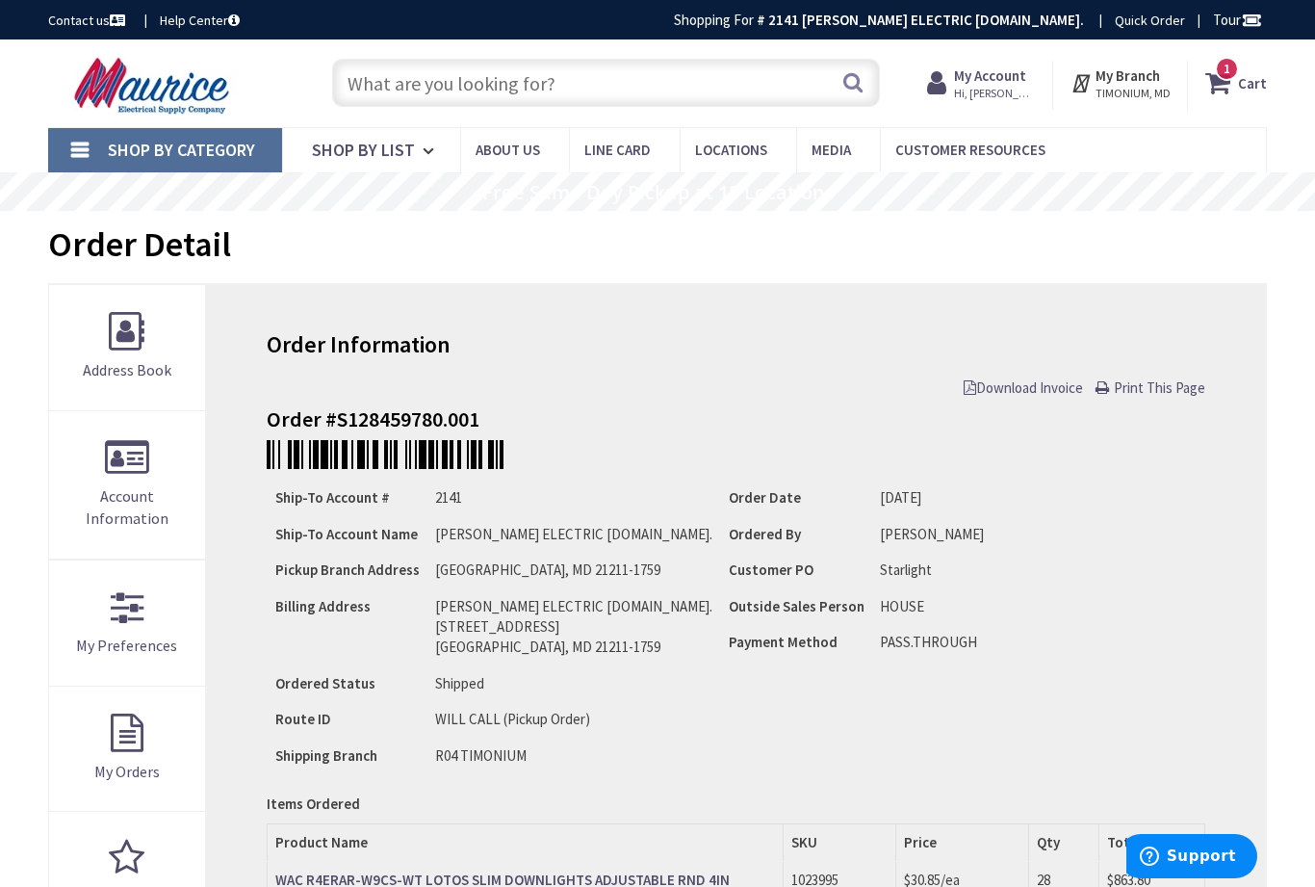
click at [1003, 82] on strong "My Account" at bounding box center [990, 75] width 72 height 18
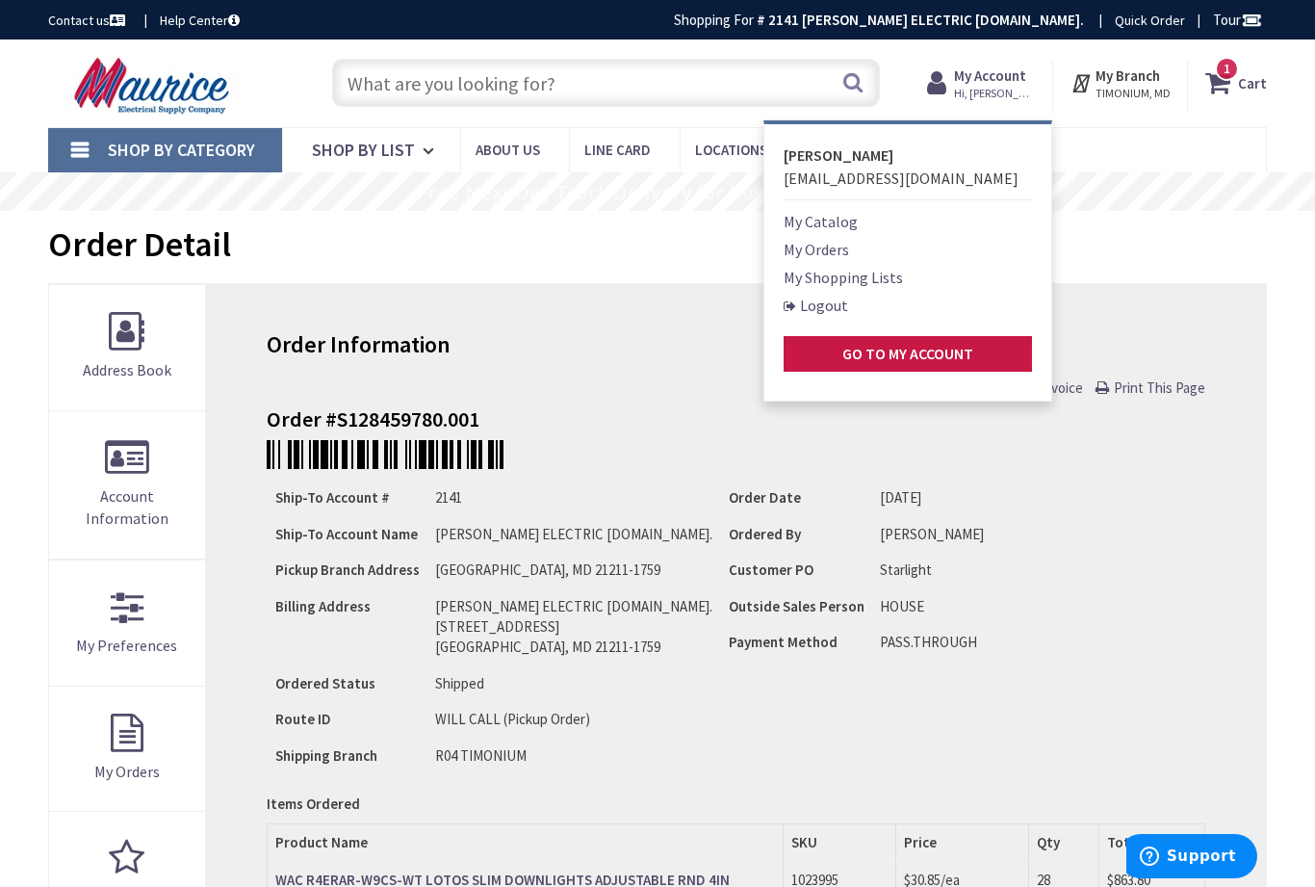
click at [822, 247] on link "My Orders" at bounding box center [816, 249] width 65 height 23
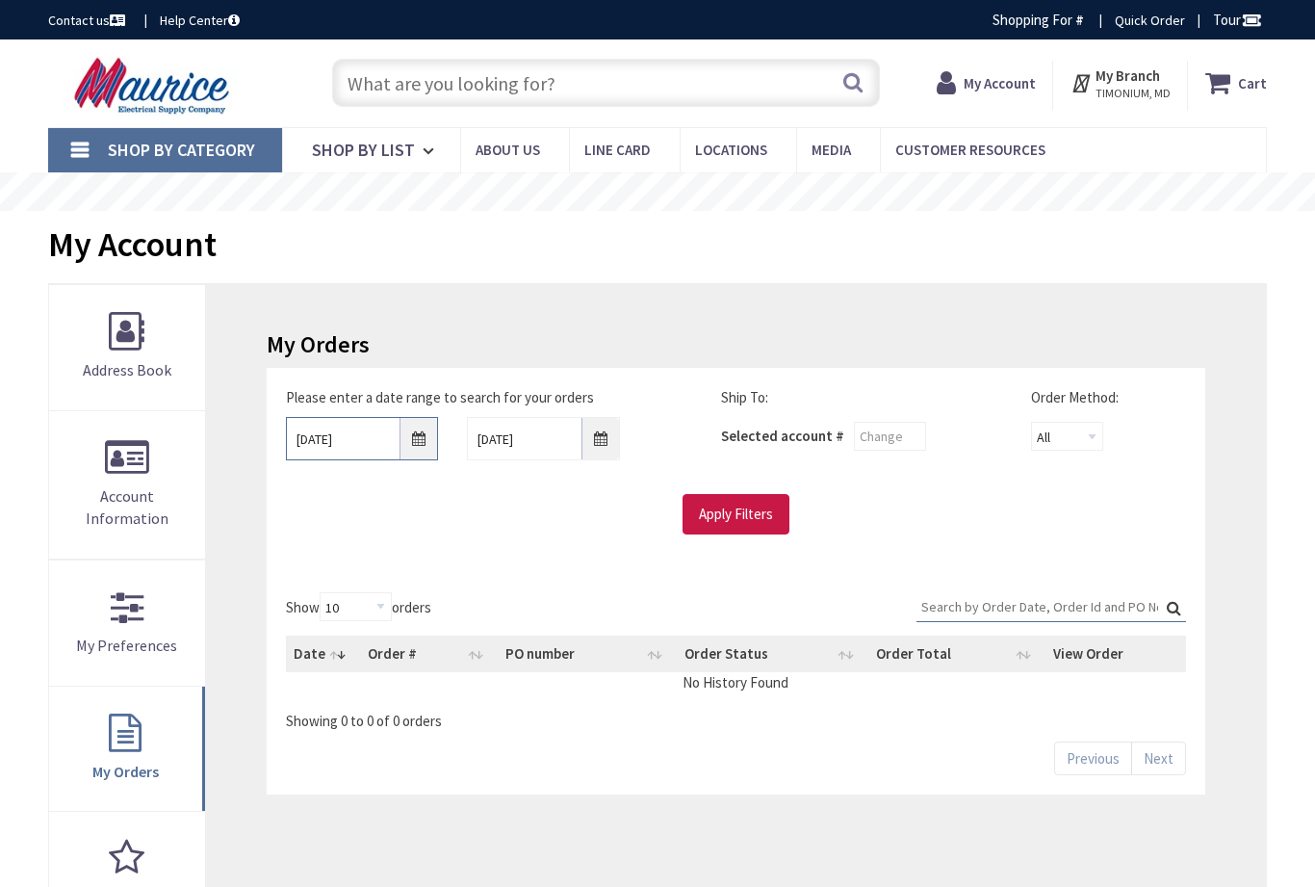
click at [415, 441] on input "[DATE]" at bounding box center [362, 438] width 153 height 43
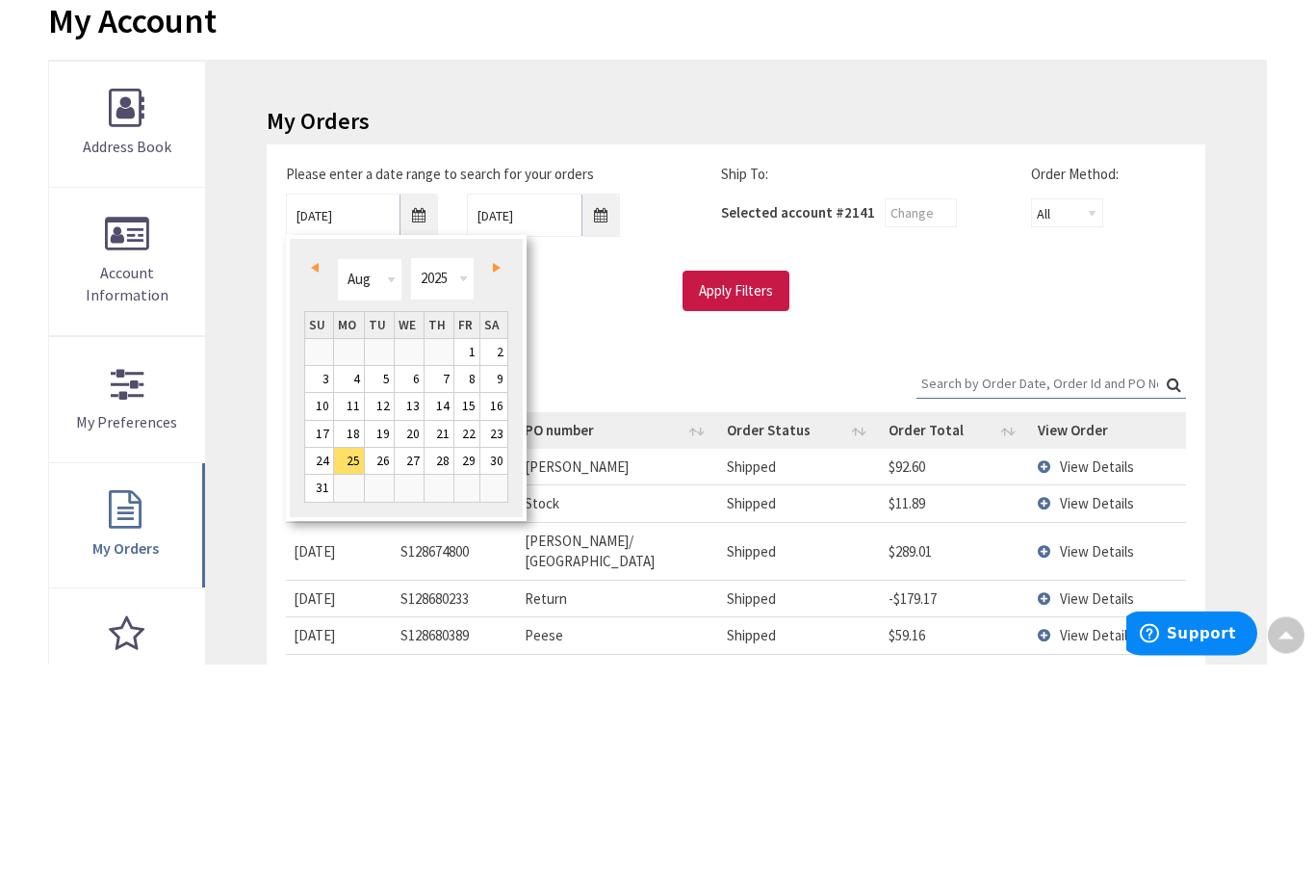
click at [309, 478] on link "Prev" at bounding box center [319, 491] width 26 height 26
click at [313, 478] on link "Prev" at bounding box center [319, 491] width 26 height 26
click at [392, 481] on select "Jan Feb Mar Apr May Jun Jul Aug Sep Oct Nov Dec" at bounding box center [369, 502] width 64 height 43
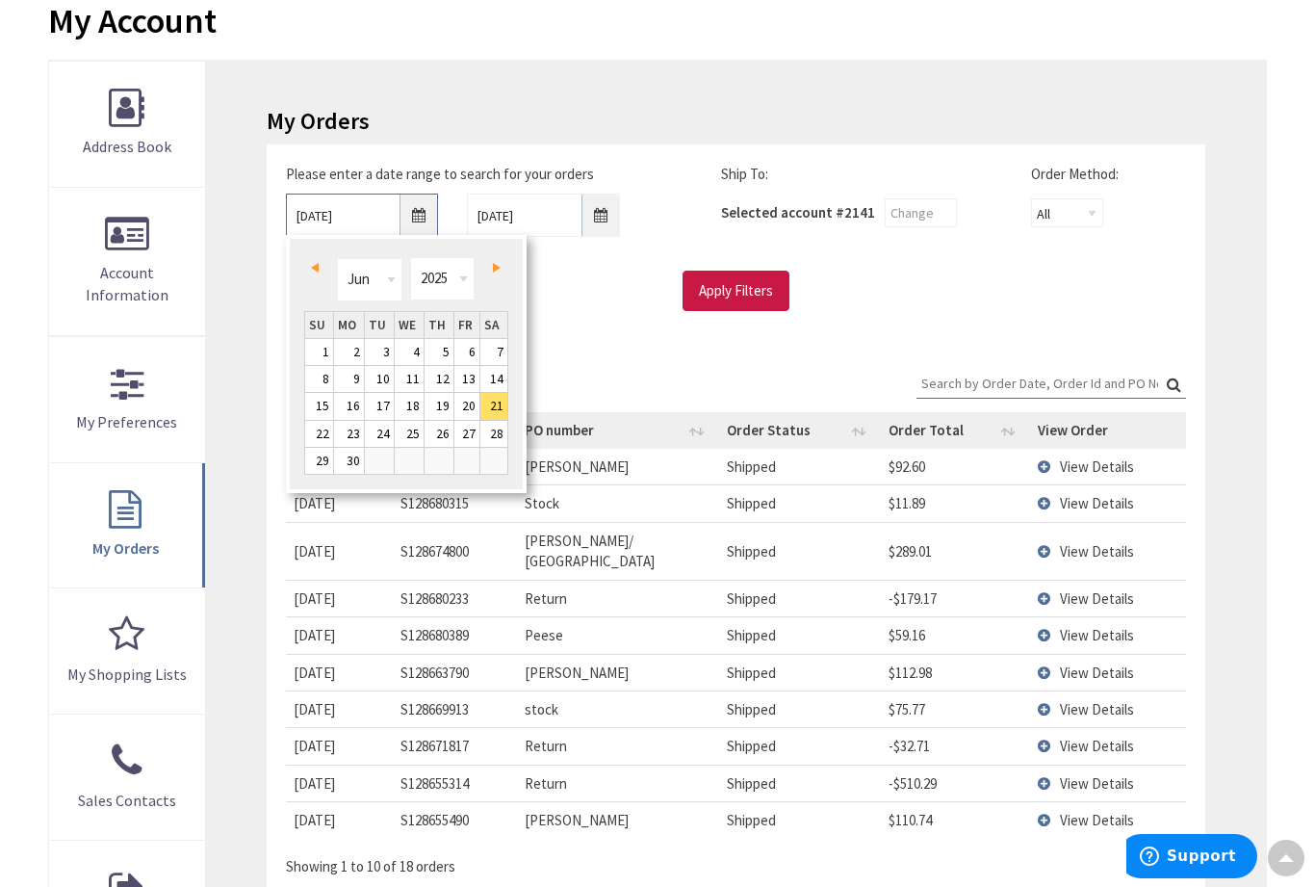
scroll to position [222, 0]
click at [725, 284] on input "Apply Filters" at bounding box center [736, 291] width 107 height 40
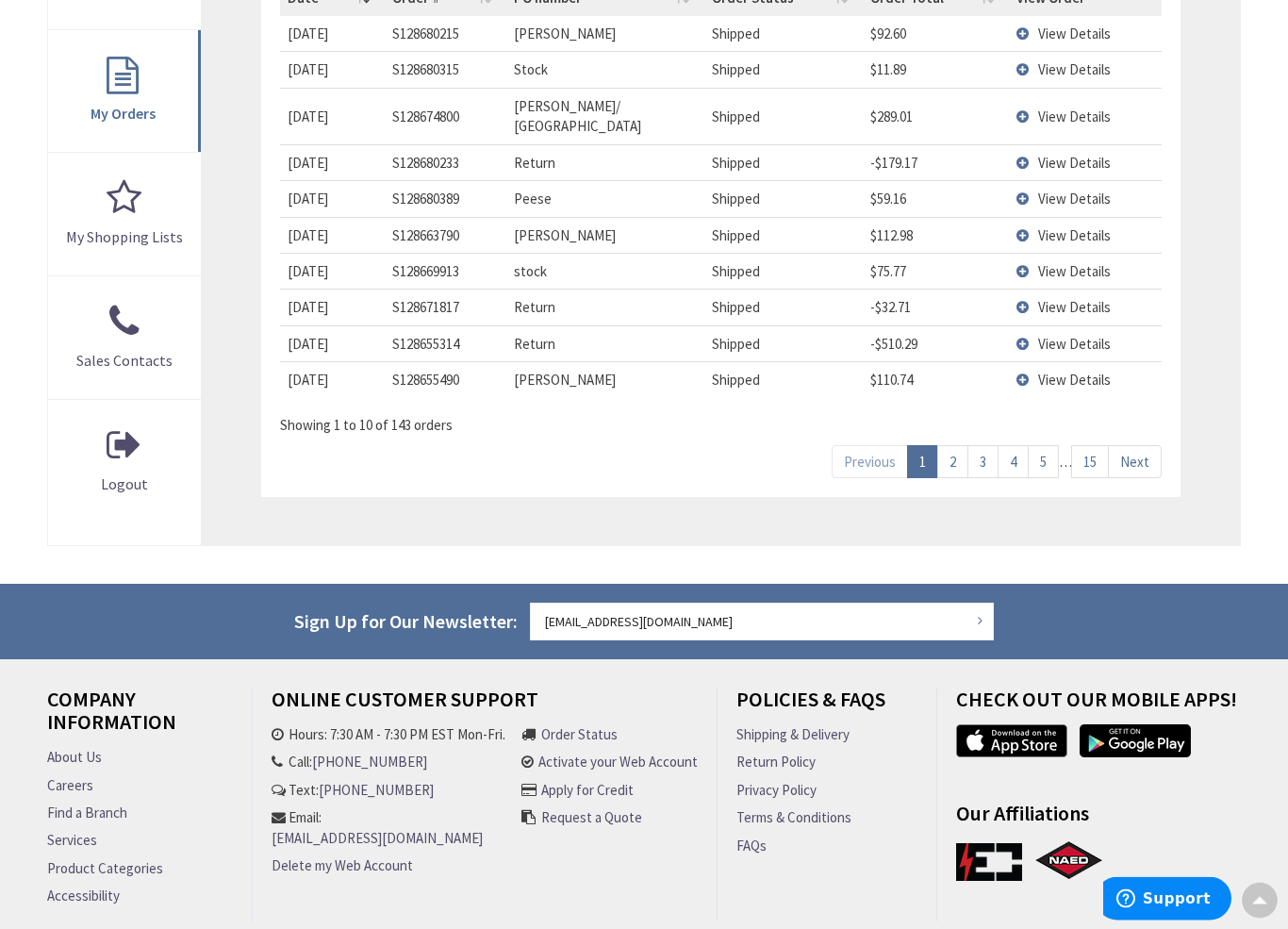
scroll to position [643, 0]
click at [1089, 445] on link "15" at bounding box center [1090, 462] width 38 height 33
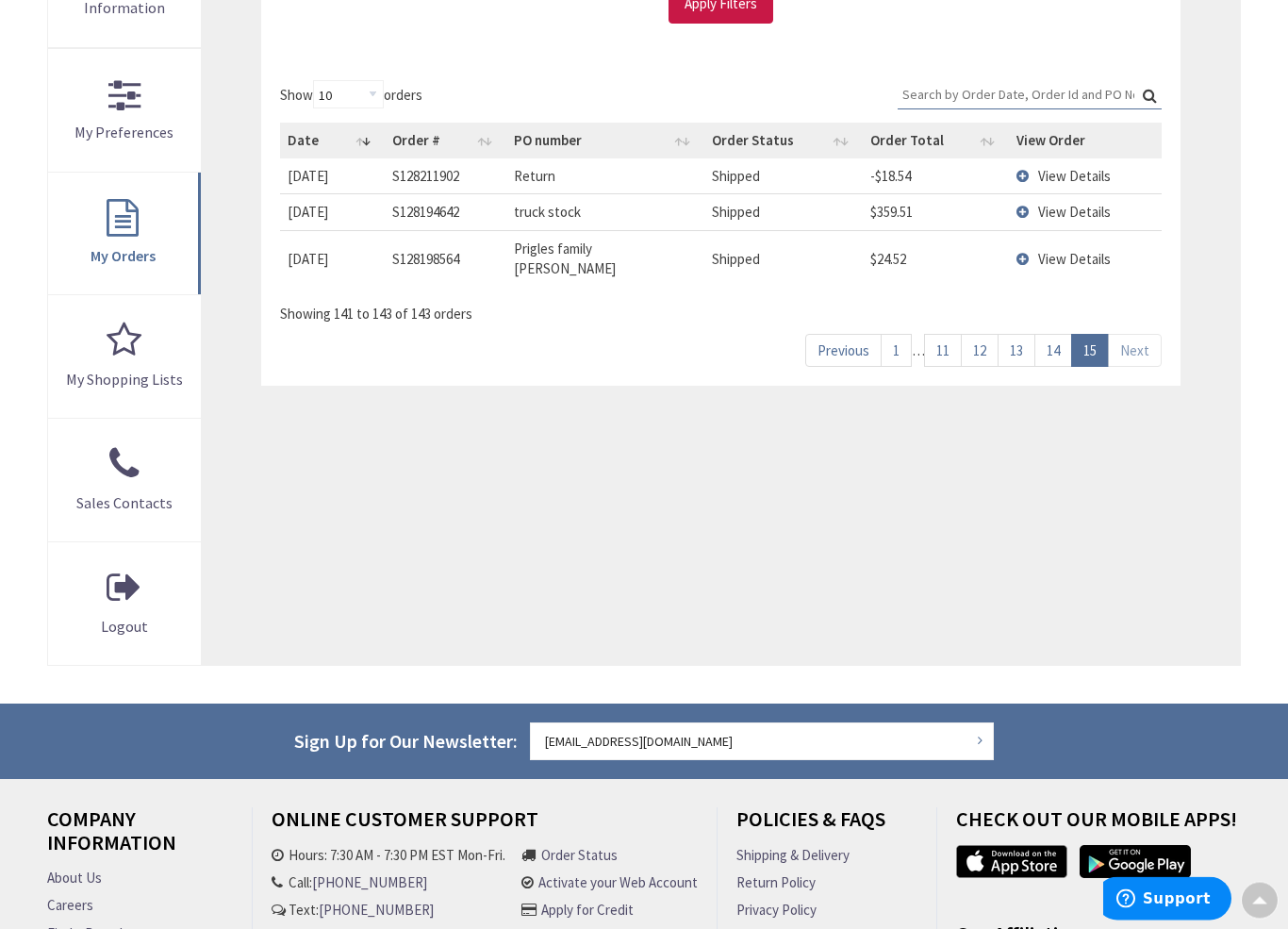
scroll to position [501, 0]
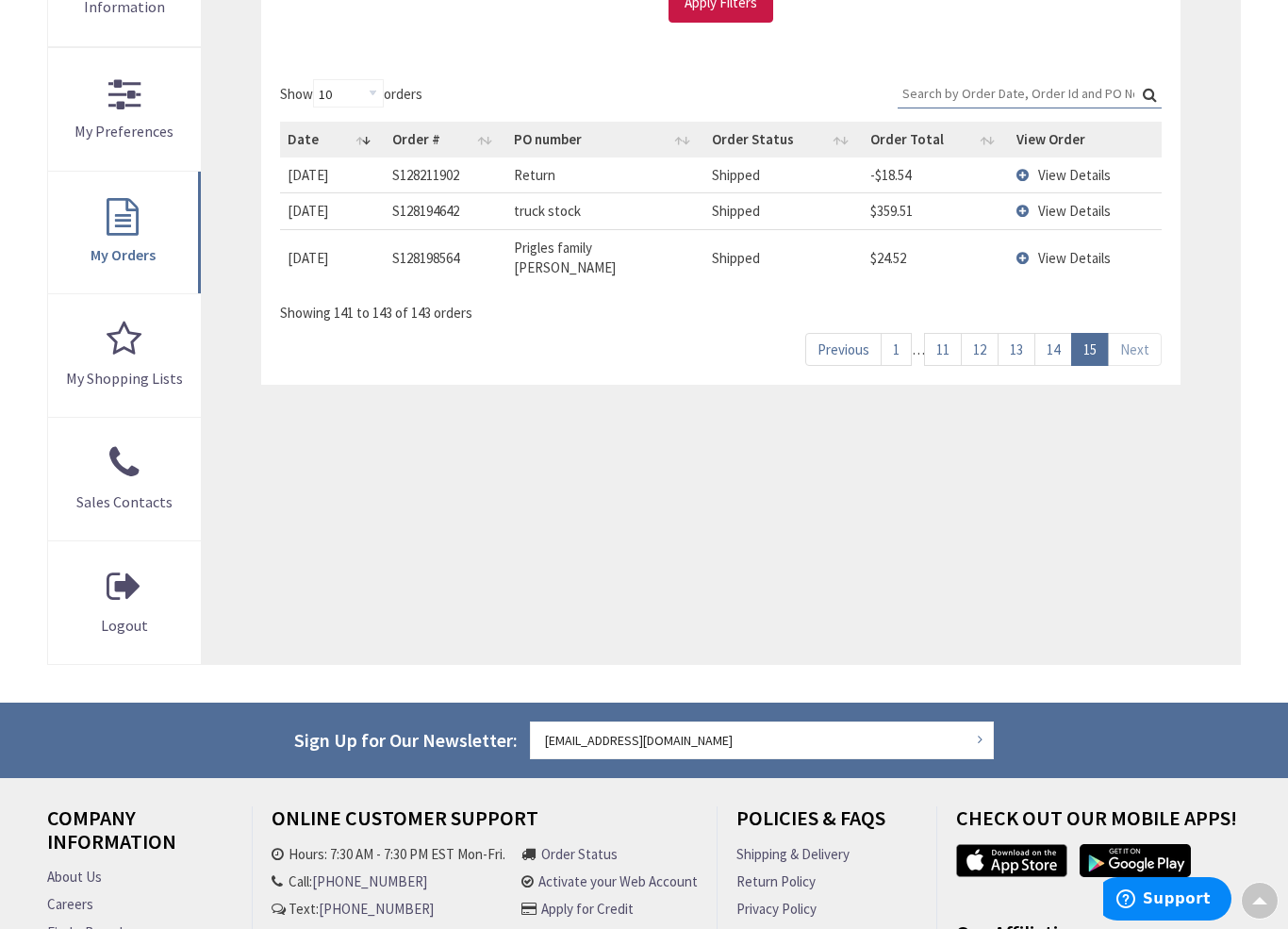
click at [1050, 333] on link "14" at bounding box center [1053, 350] width 38 height 33
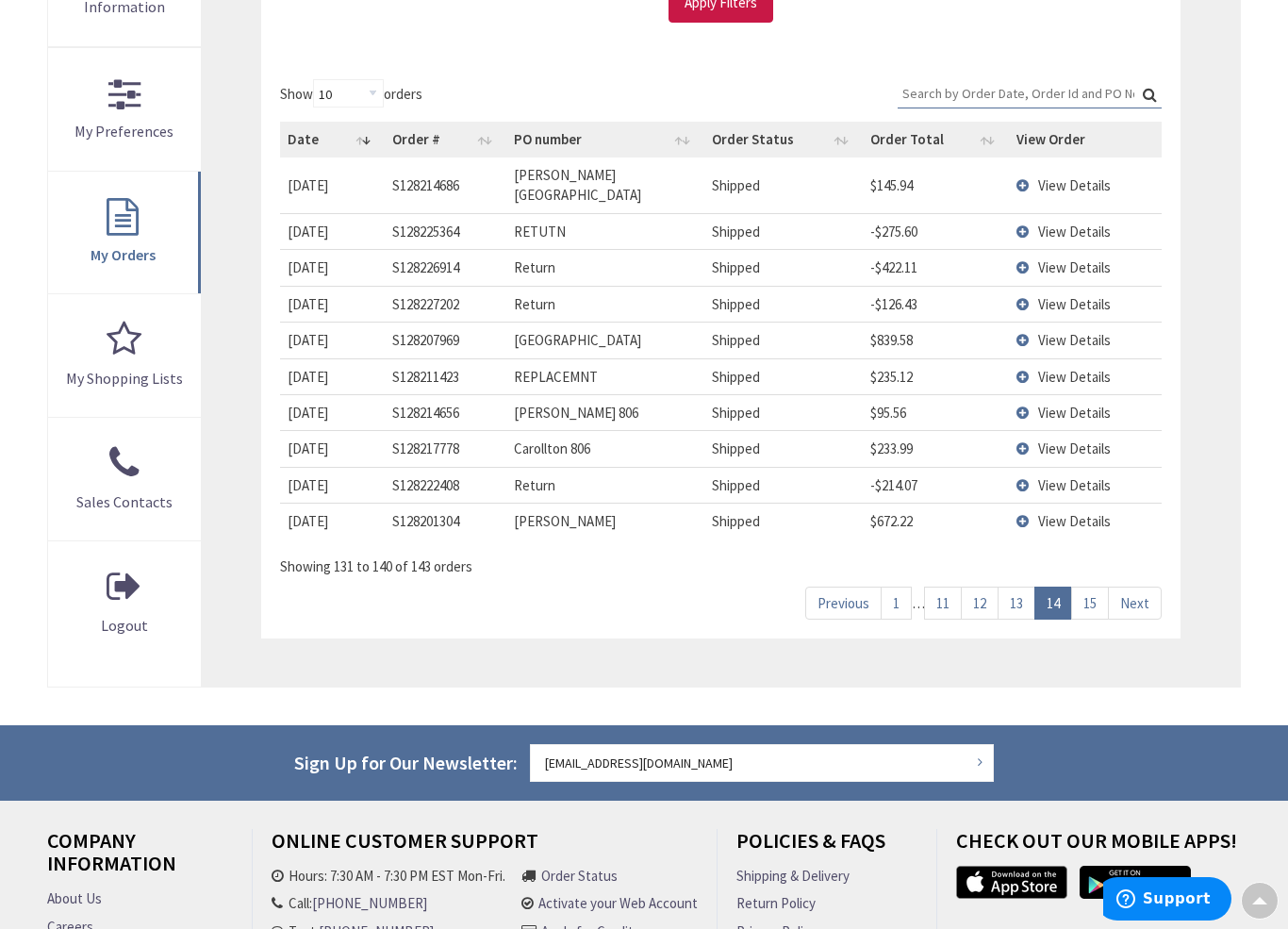
click at [1021, 587] on link "13" at bounding box center [1016, 604] width 38 height 33
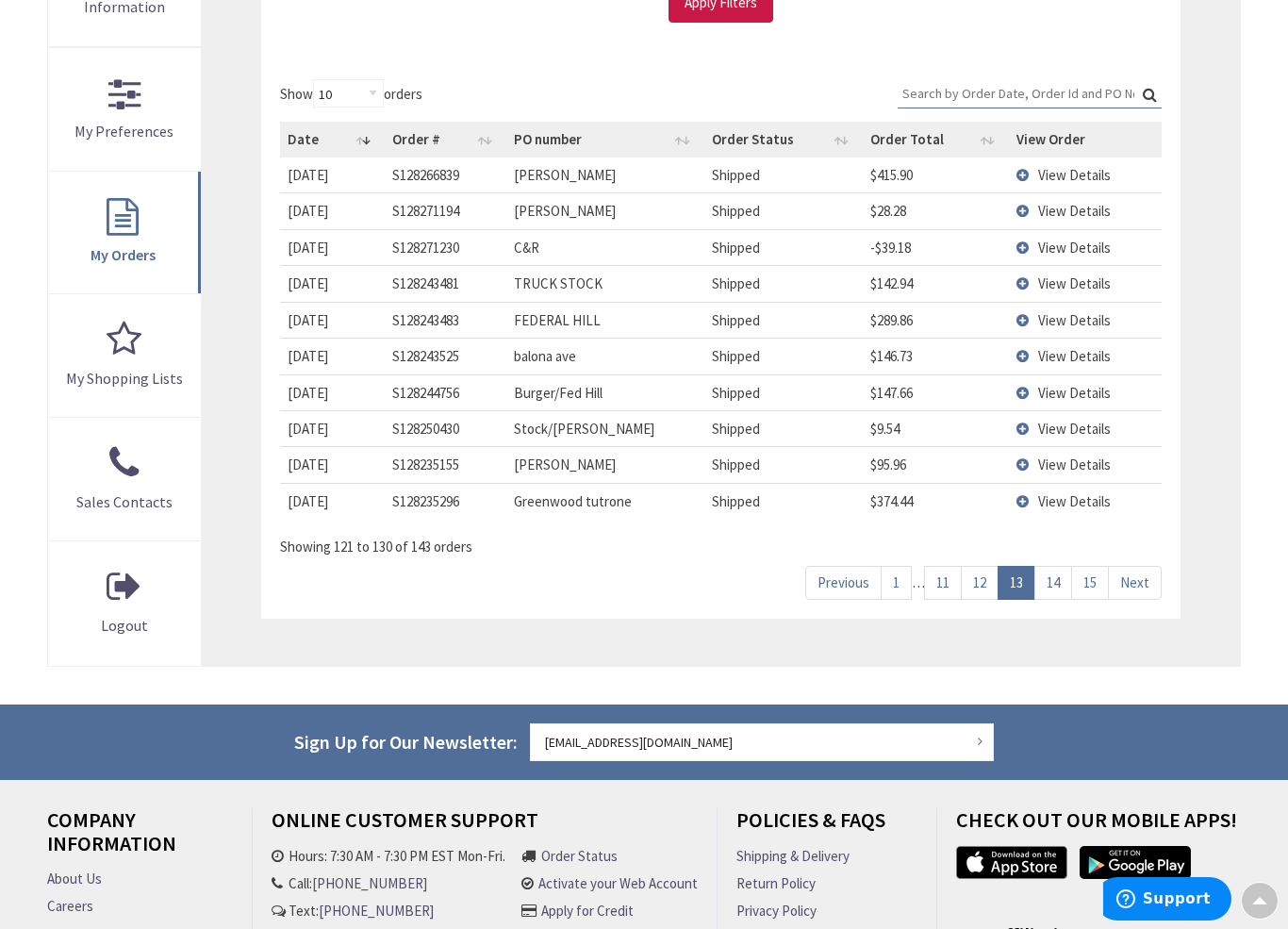
click at [1104, 577] on link "15" at bounding box center [1090, 583] width 38 height 33
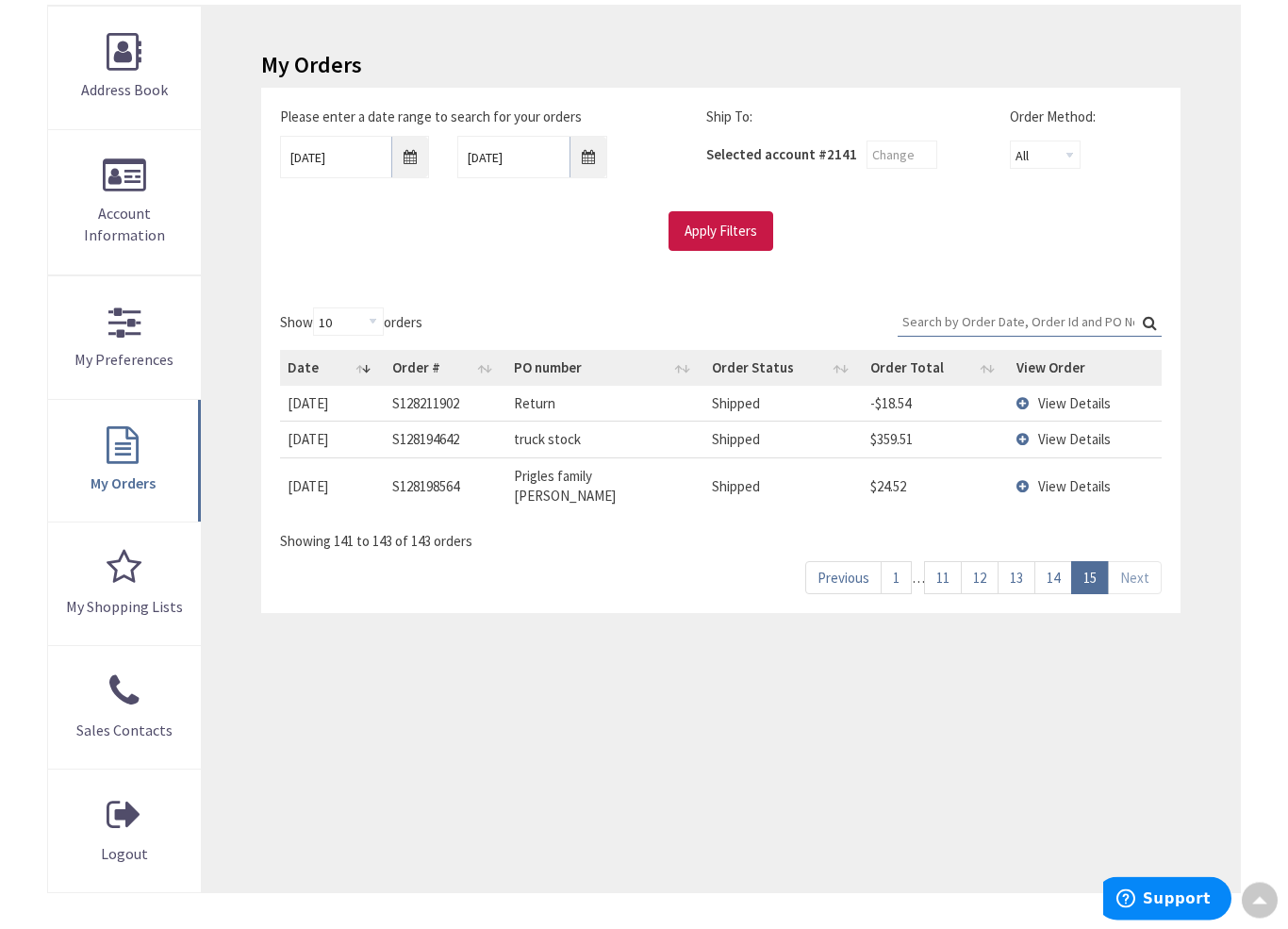
scroll to position [275, 0]
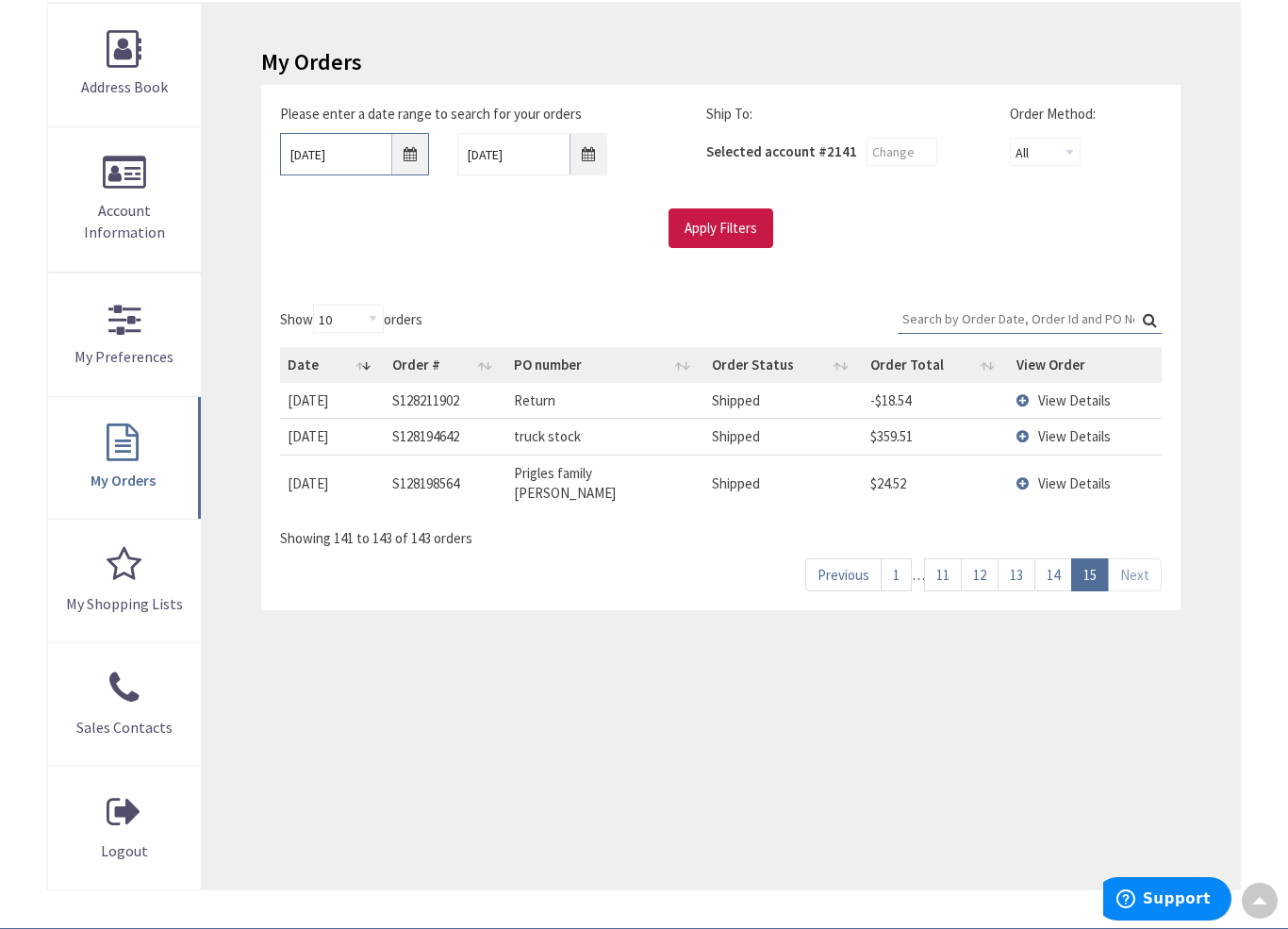
click at [408, 153] on input "06/21/2025" at bounding box center [355, 154] width 150 height 42
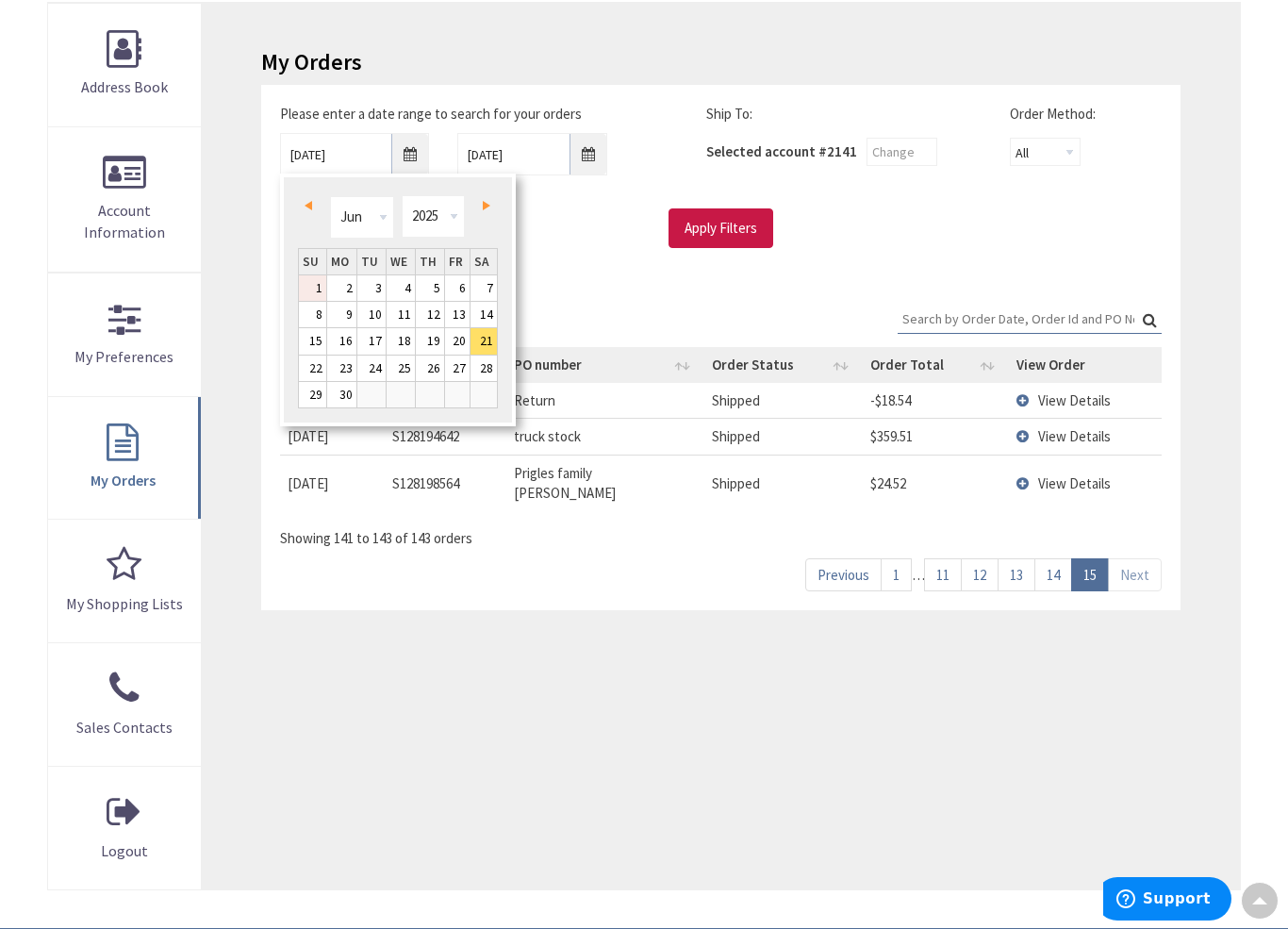
click at [314, 287] on link "1" at bounding box center [312, 288] width 27 height 25
type input "06/01/2025"
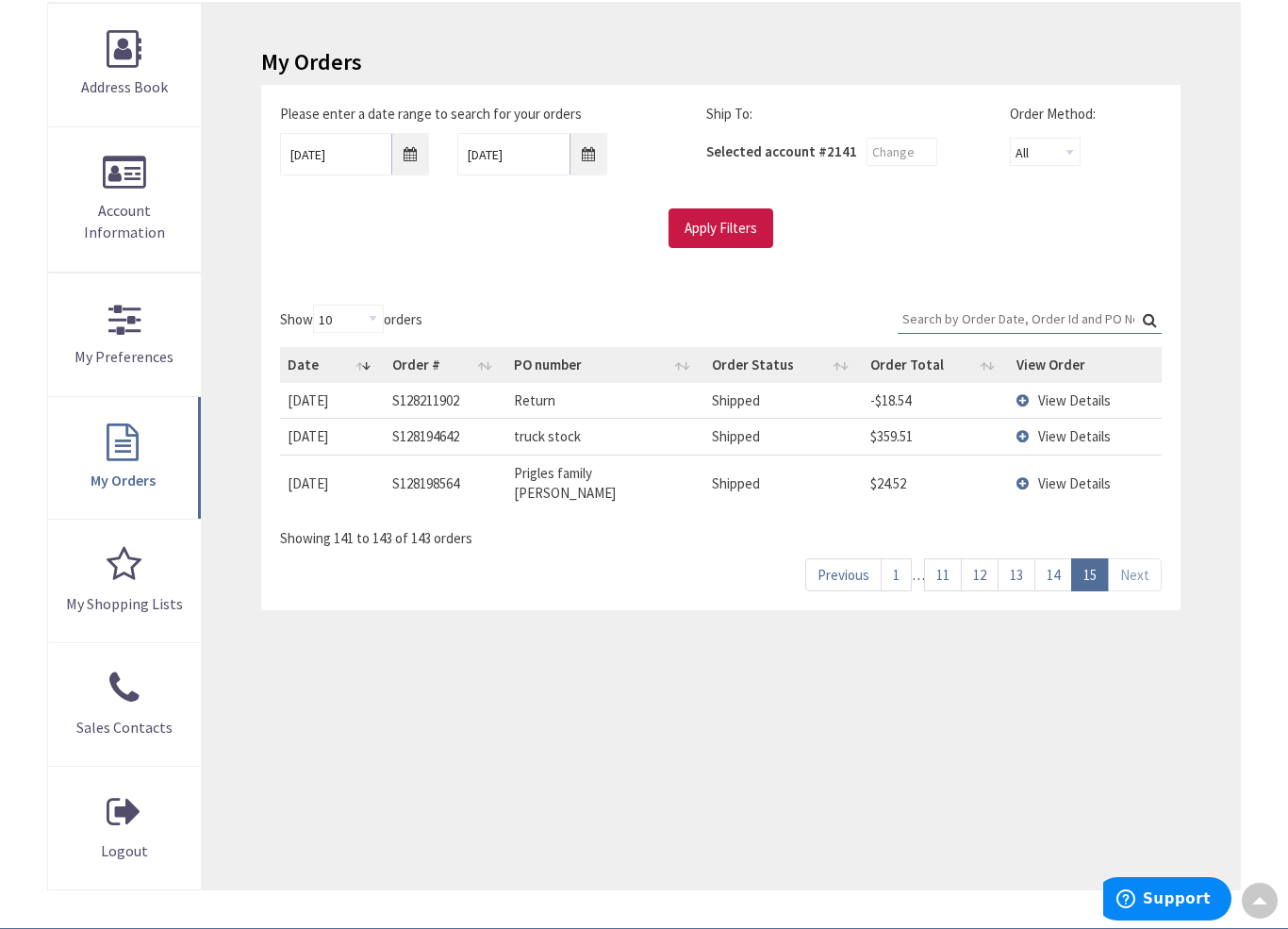
click at [718, 240] on input "Apply Filters" at bounding box center [721, 228] width 105 height 39
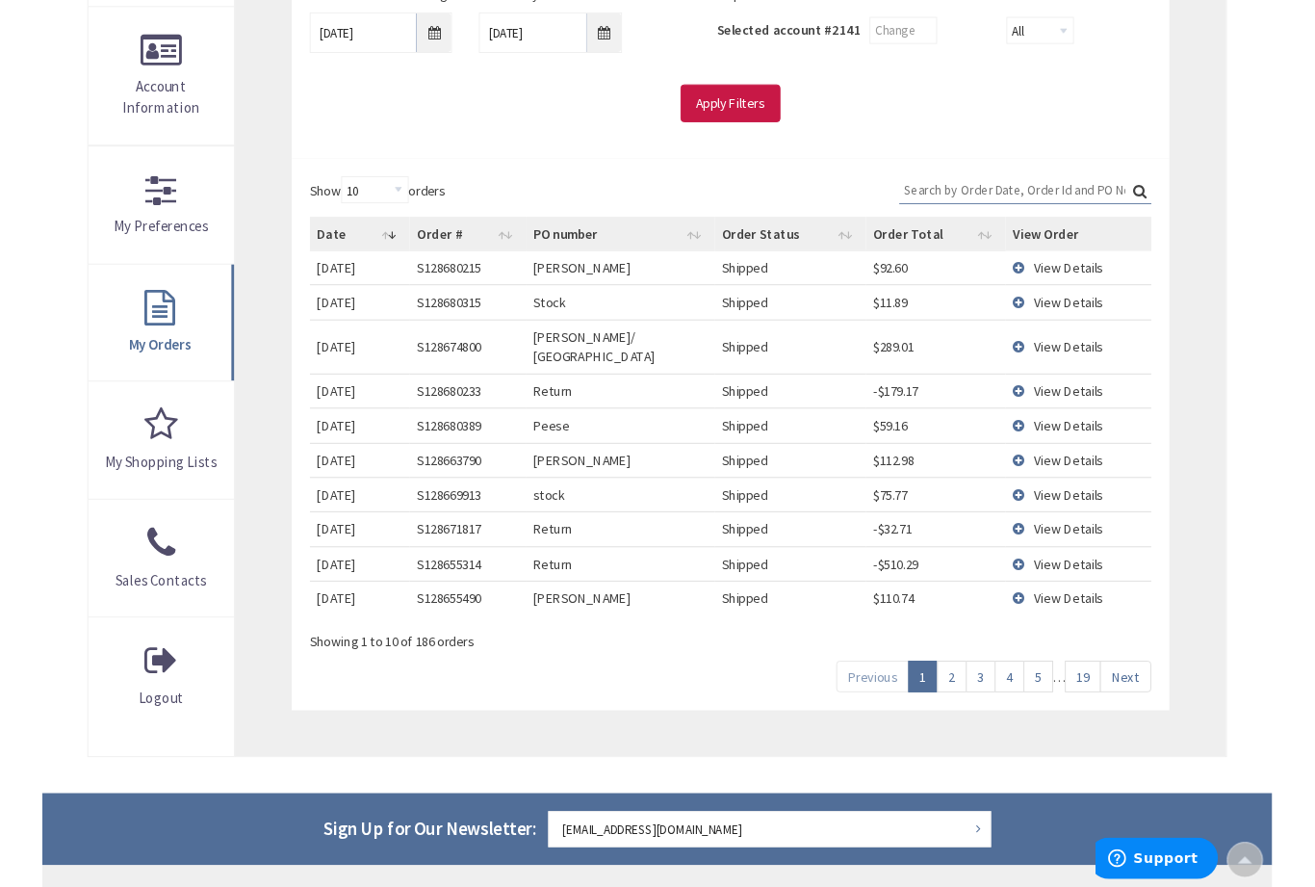
scroll to position [400, 0]
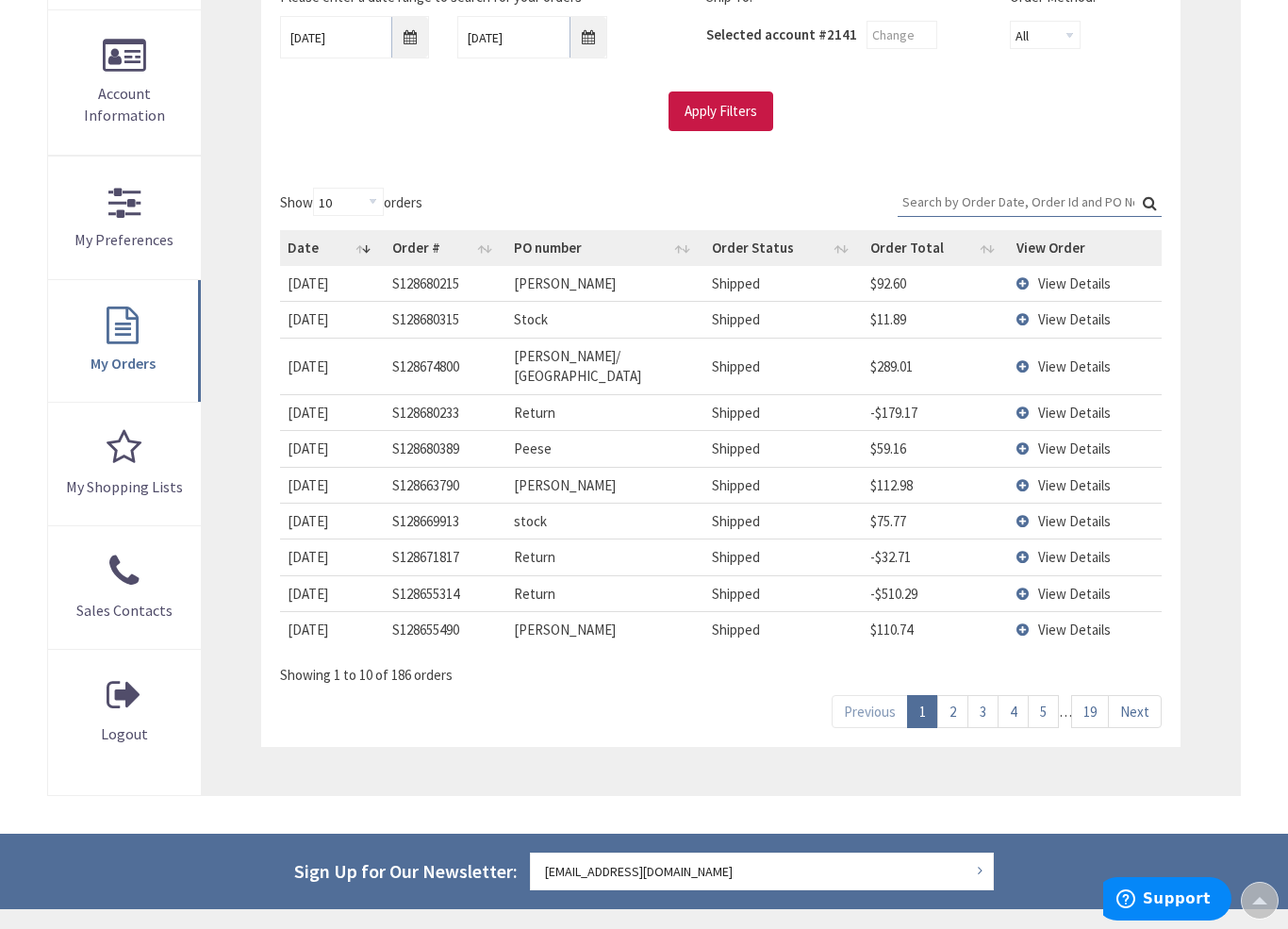
click at [1098, 695] on link "19" at bounding box center [1090, 711] width 38 height 33
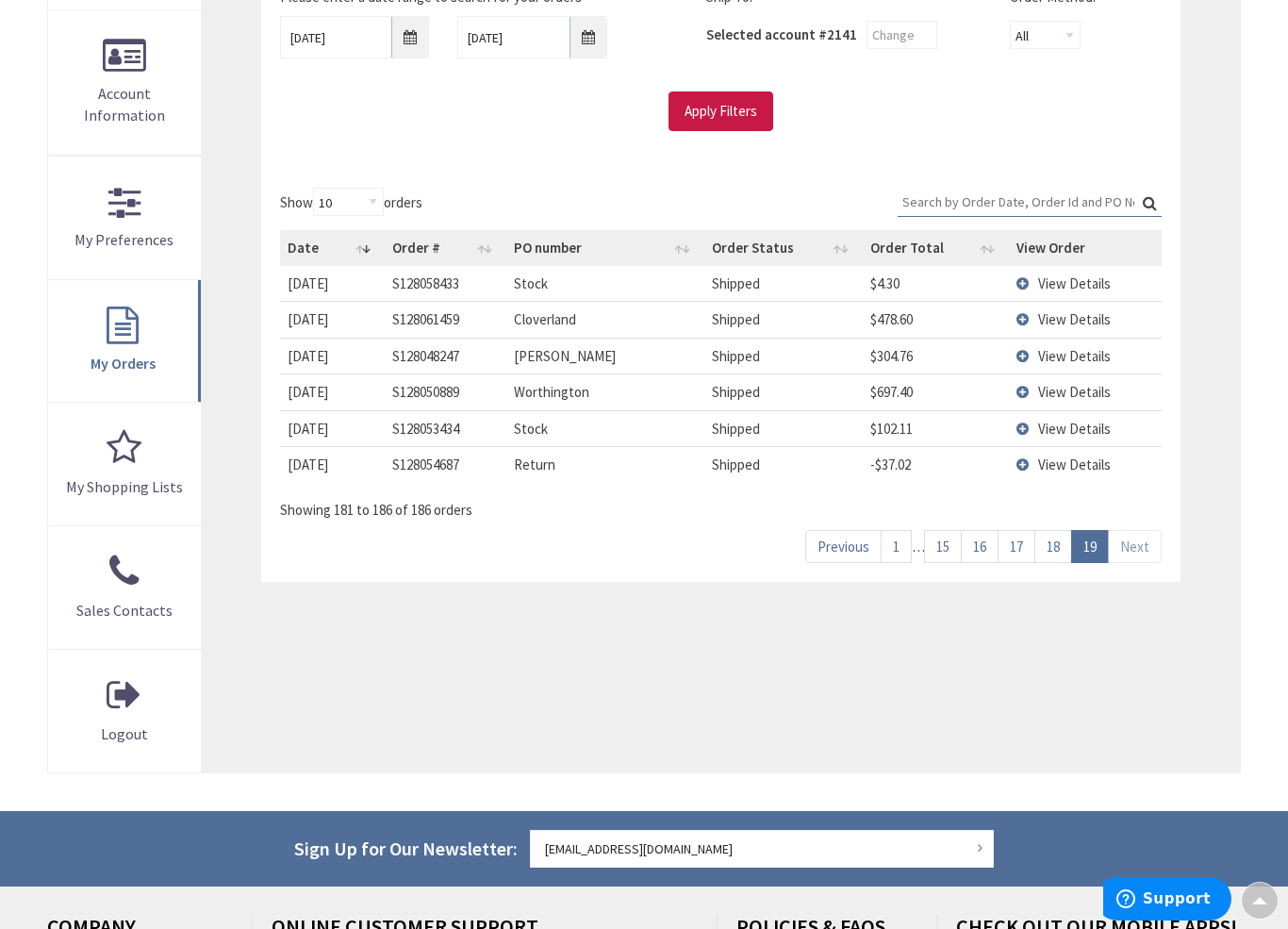
click at [1049, 532] on link "18" at bounding box center [1053, 547] width 38 height 33
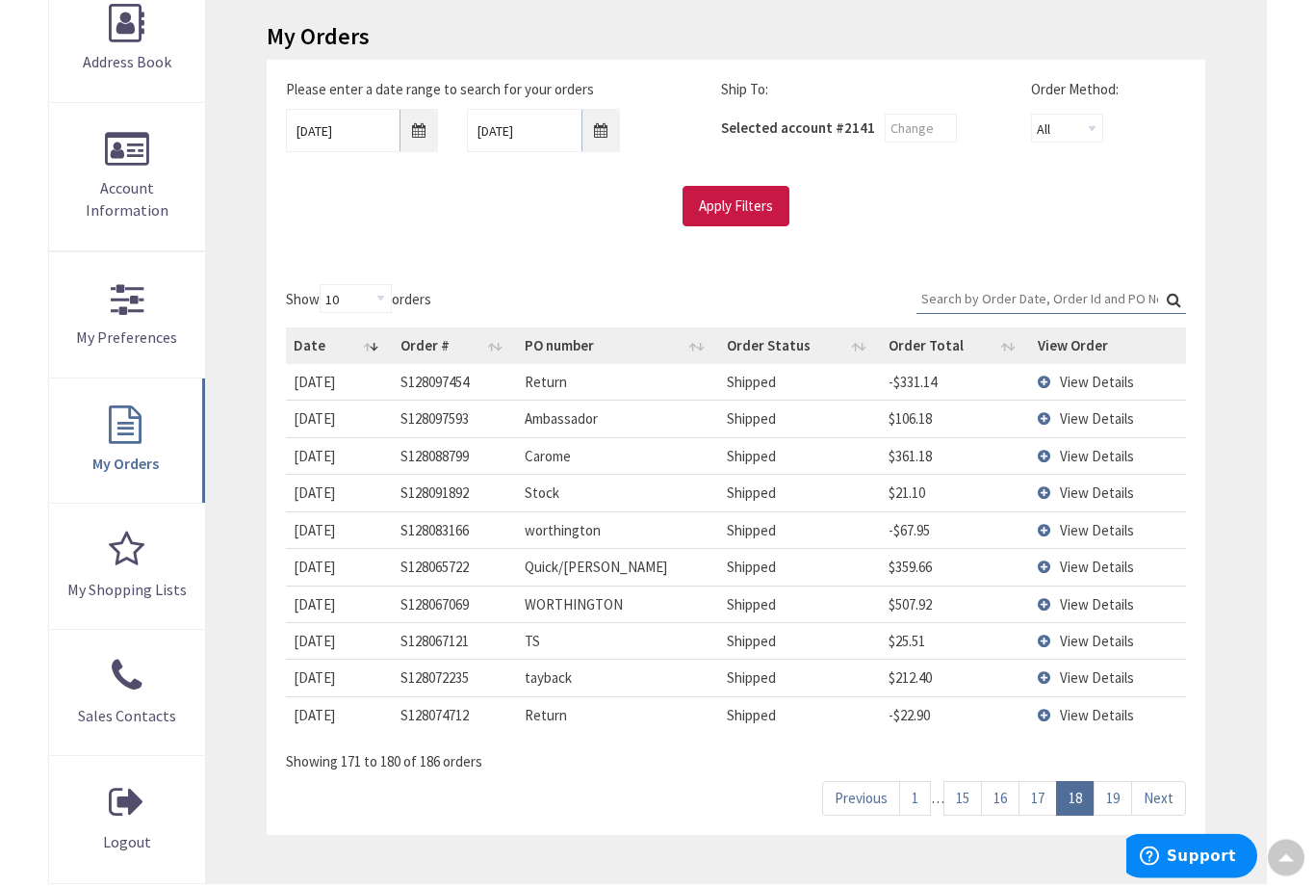
scroll to position [308, 0]
click at [1044, 793] on link "17" at bounding box center [1037, 798] width 39 height 34
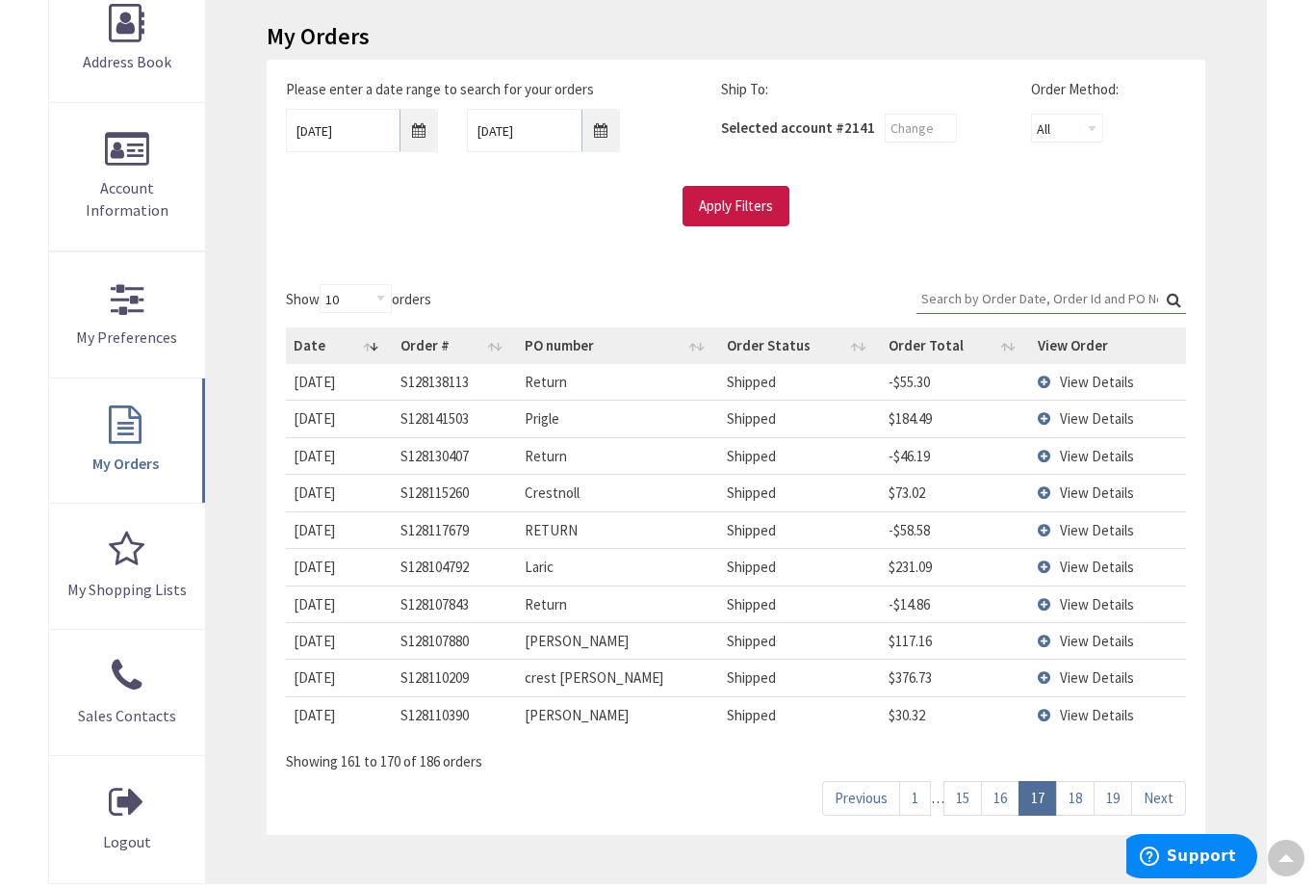
click at [1082, 679] on span "View Details" at bounding box center [1097, 677] width 74 height 18
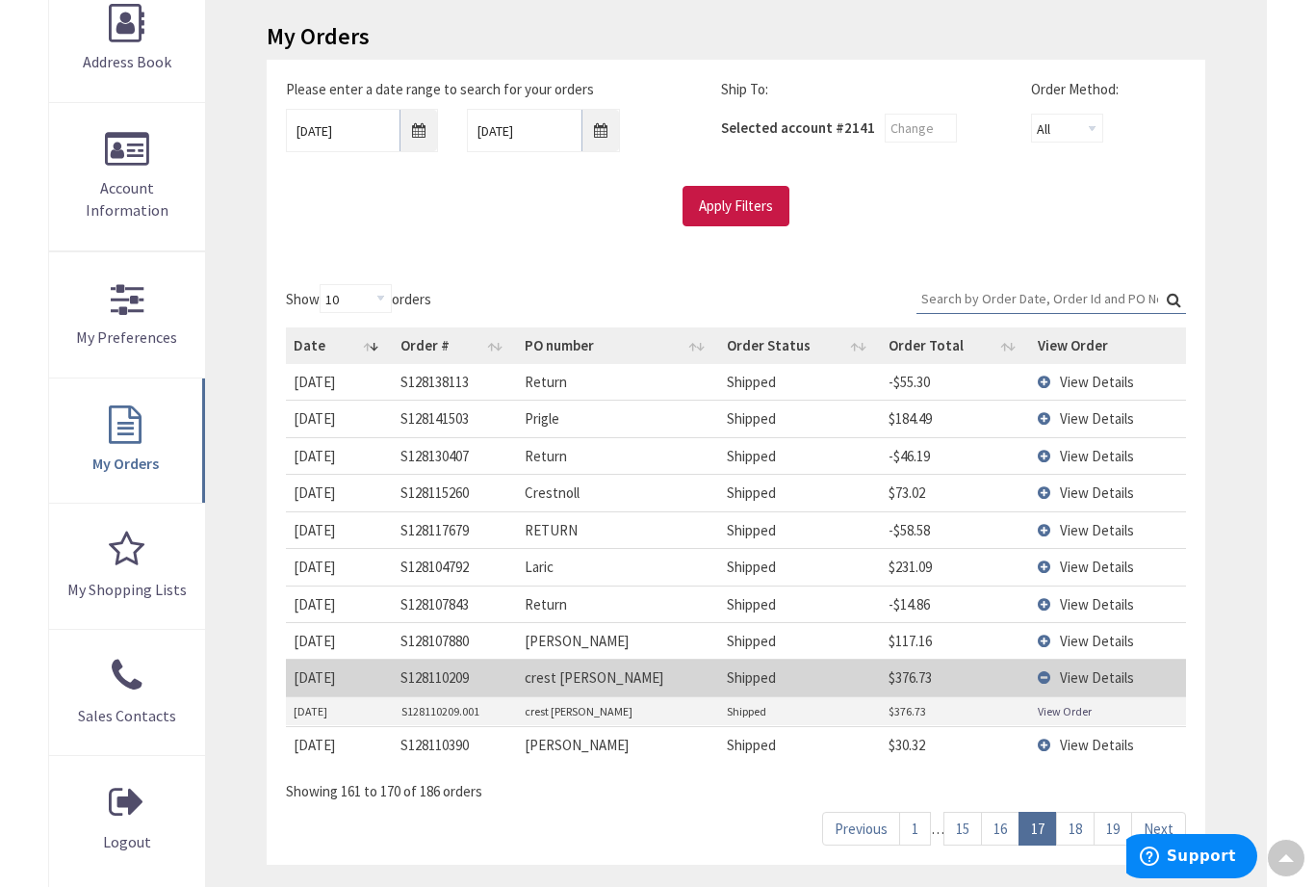
click at [1063, 703] on link "View Order" at bounding box center [1065, 711] width 54 height 16
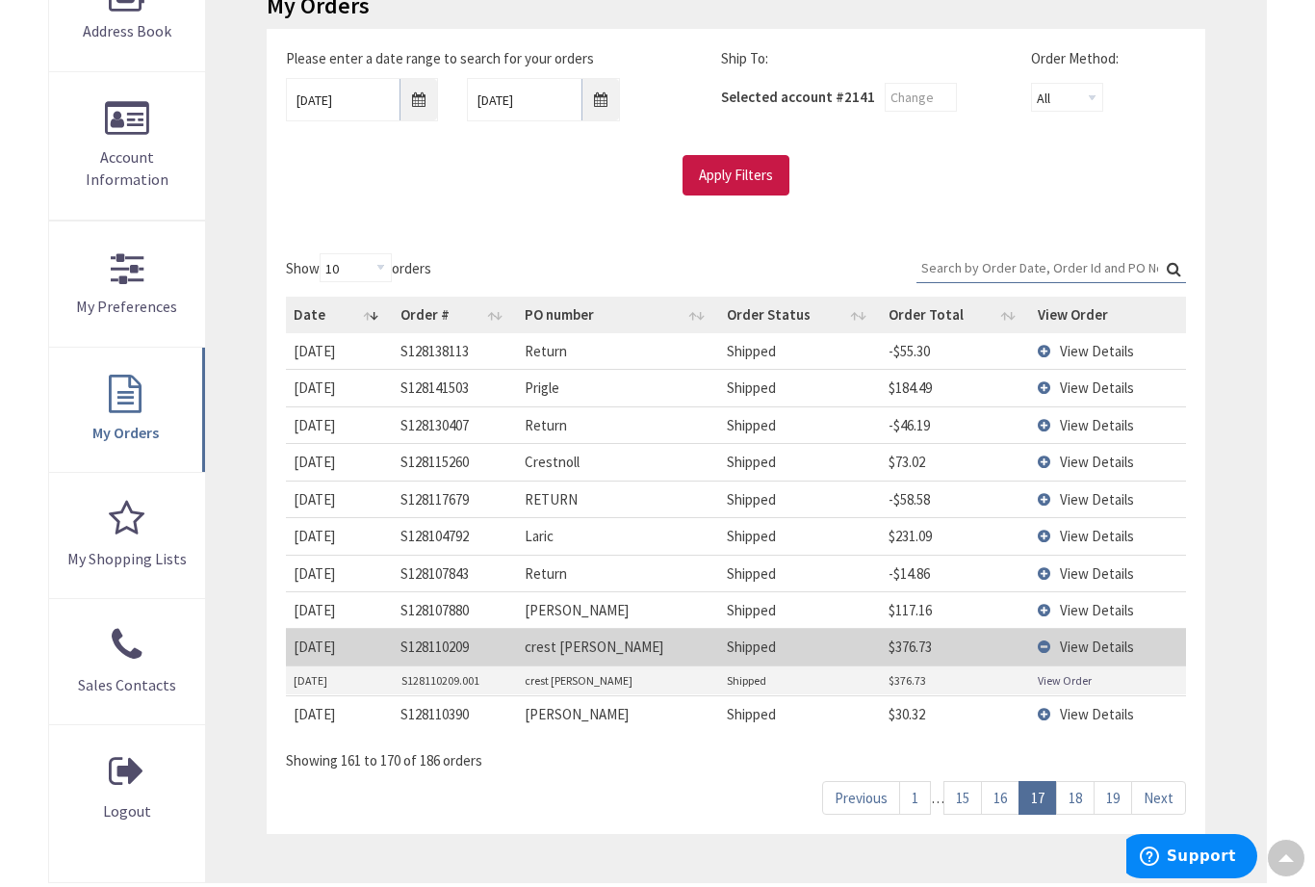
click at [1070, 461] on span "View Details" at bounding box center [1097, 461] width 74 height 18
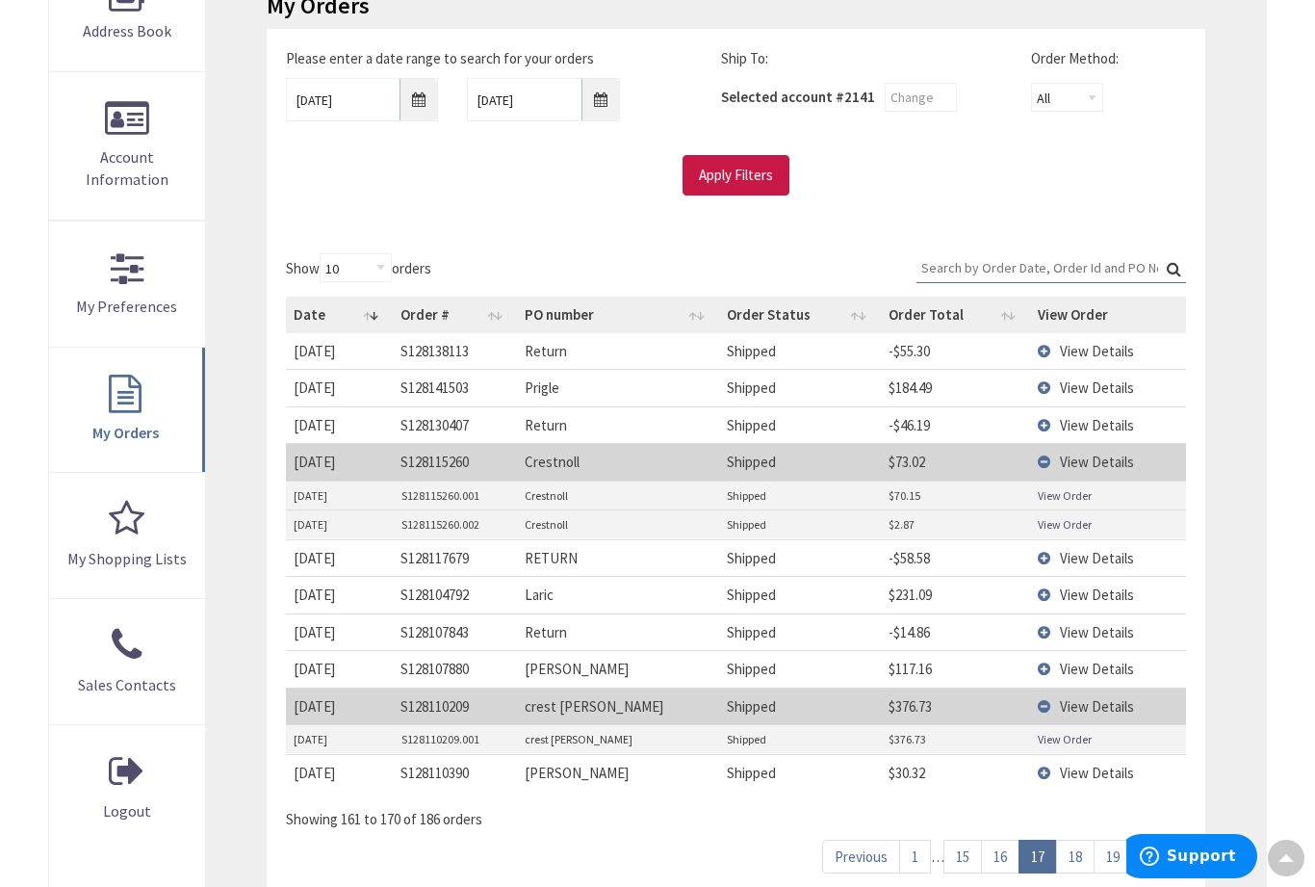
click at [1052, 497] on link "View Order" at bounding box center [1065, 495] width 54 height 16
click at [571, 521] on td "Crestnoll" at bounding box center [617, 523] width 201 height 29
click at [1065, 517] on link "View Order" at bounding box center [1065, 524] width 54 height 16
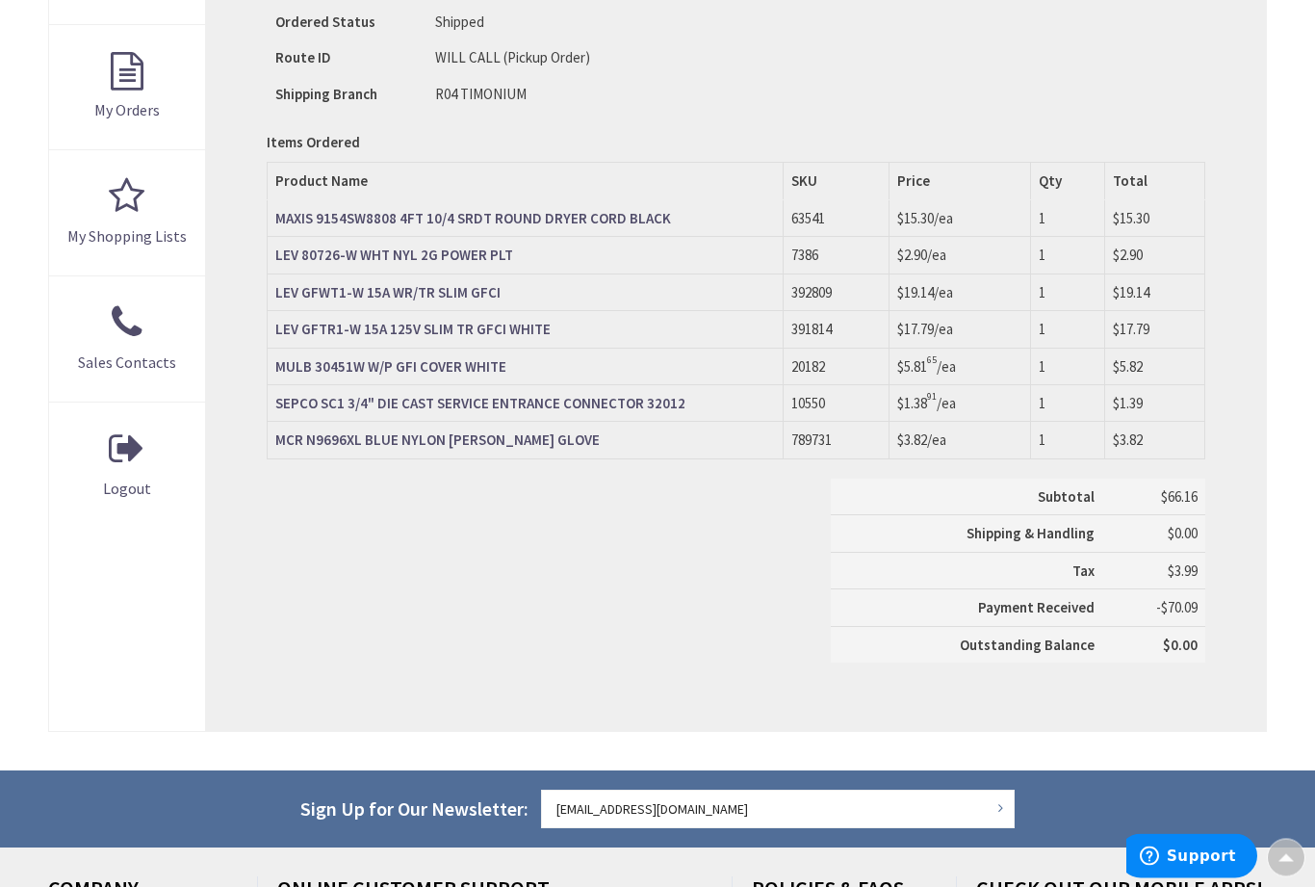
scroll to position [627, 0]
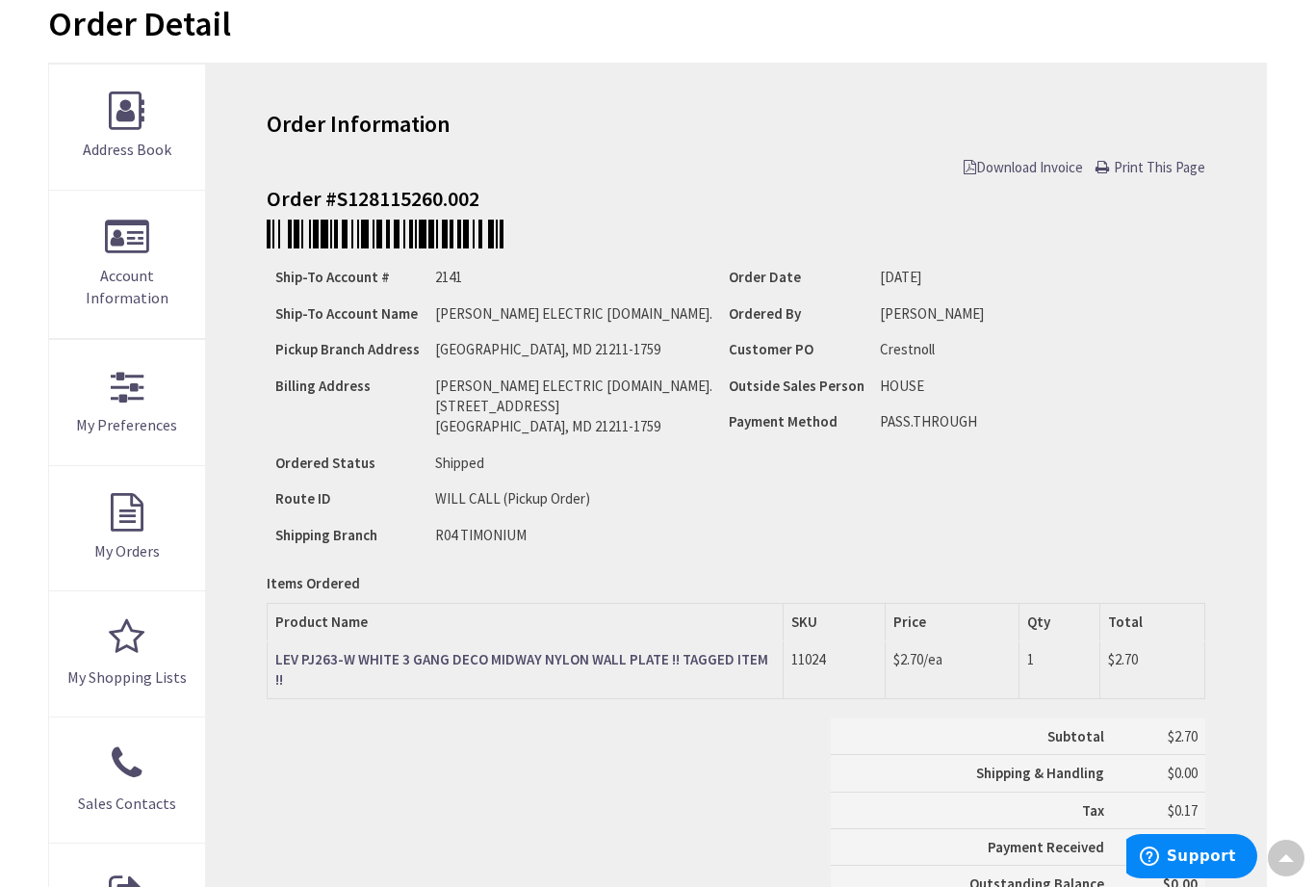
scroll to position [212, 0]
